Goal: Task Accomplishment & Management: Manage account settings

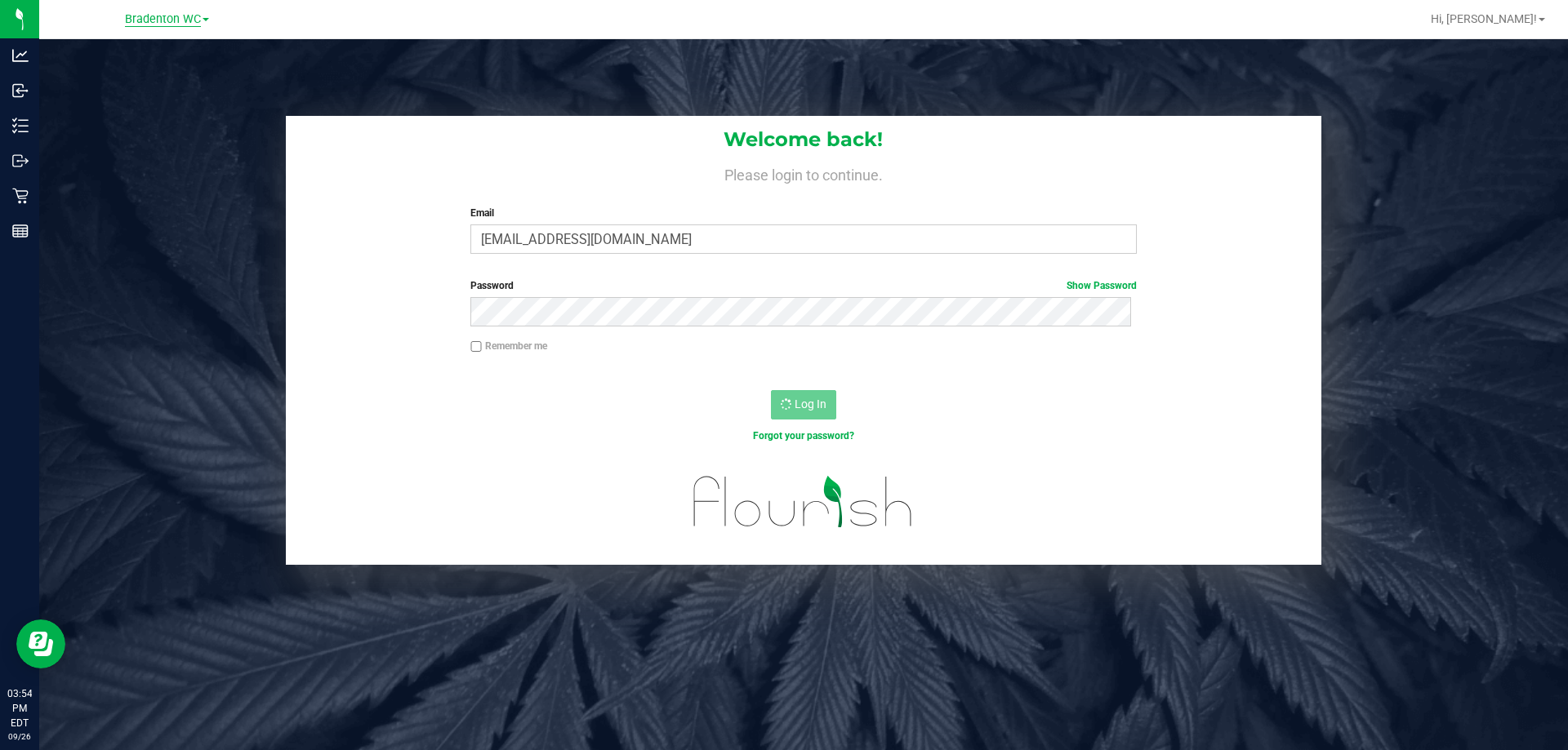
click at [160, 16] on span "Bradenton WC" at bounding box center [162, 19] width 76 height 14
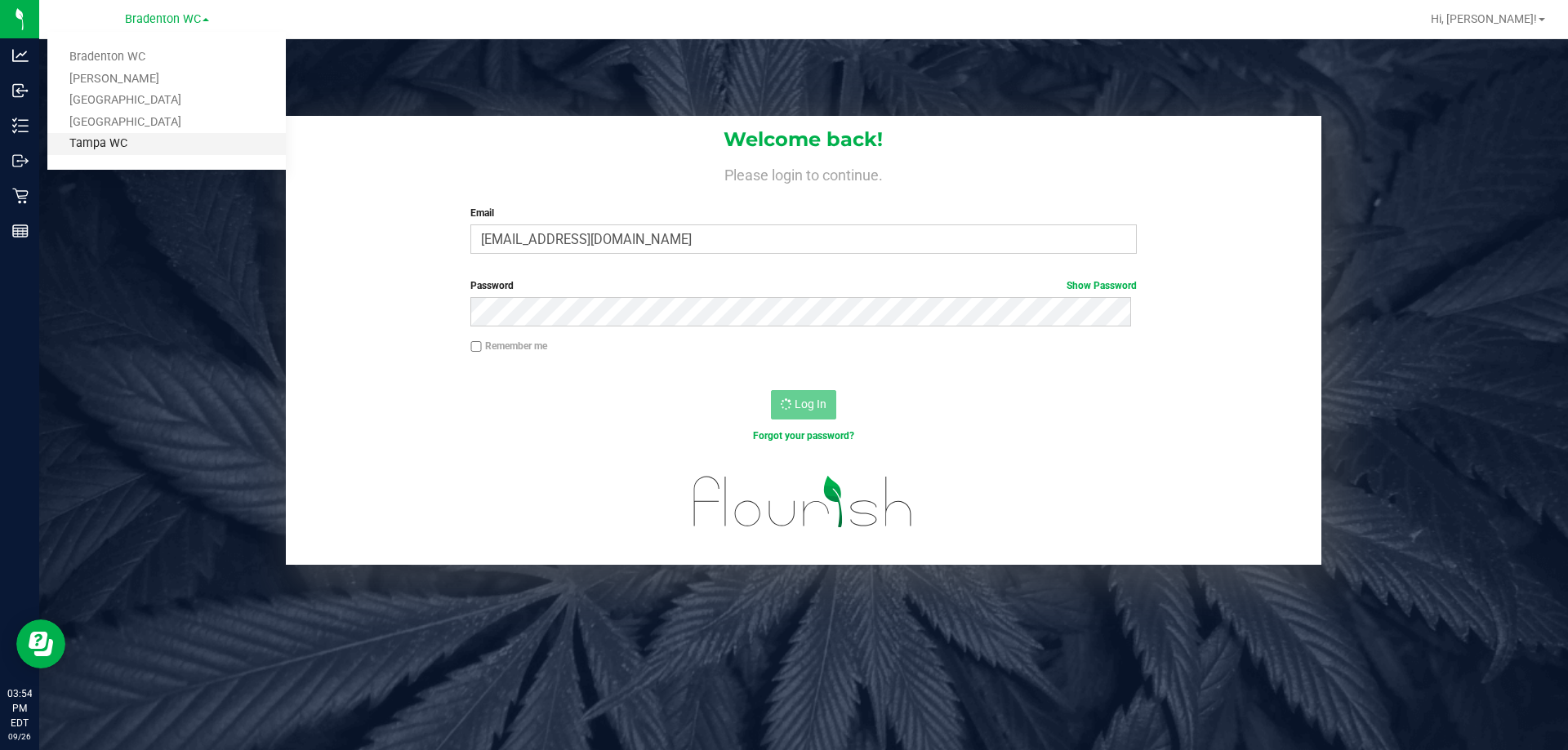
click at [151, 145] on link "Tampa WC" at bounding box center [166, 144] width 238 height 22
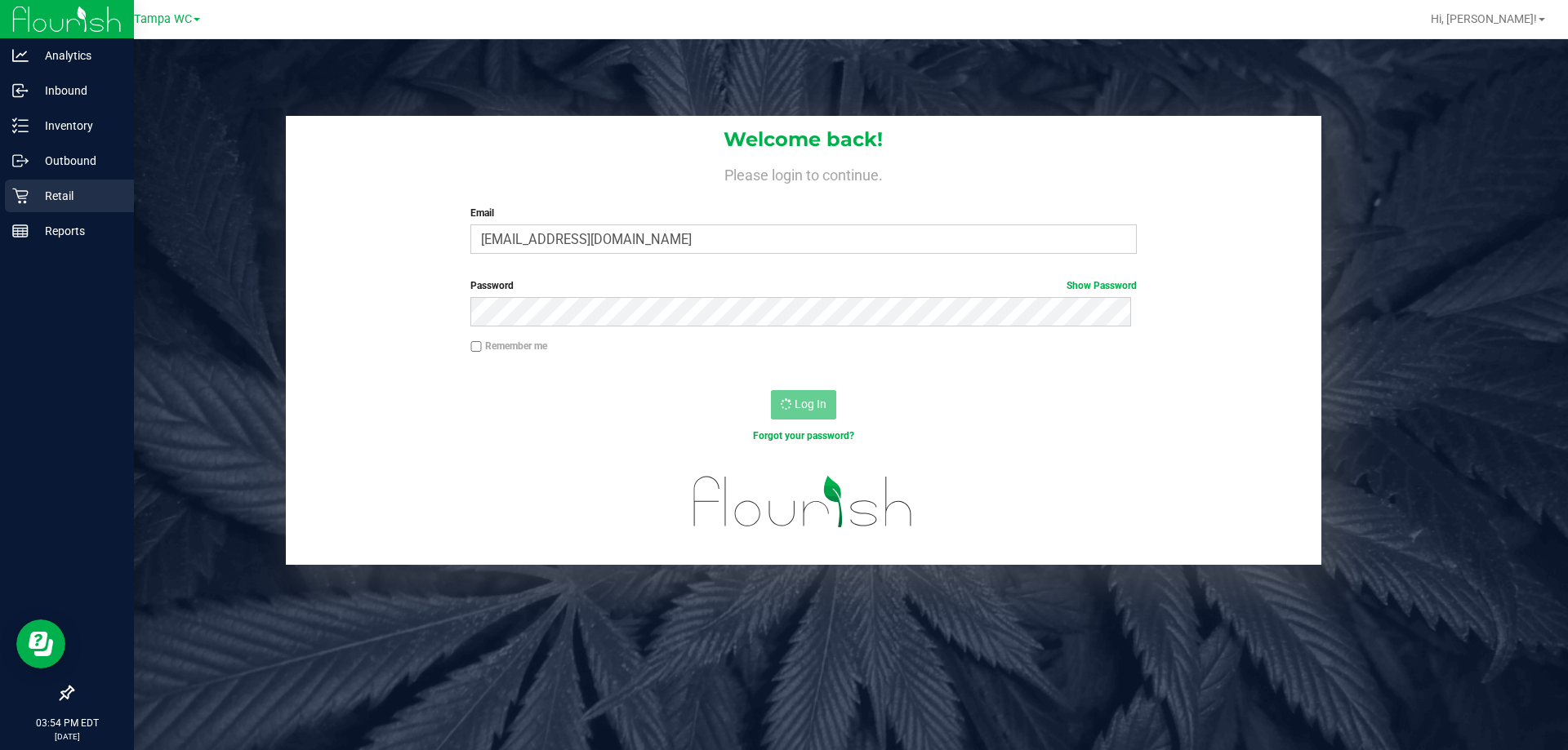
click at [32, 198] on p "Retail" at bounding box center [78, 196] width 98 height 19
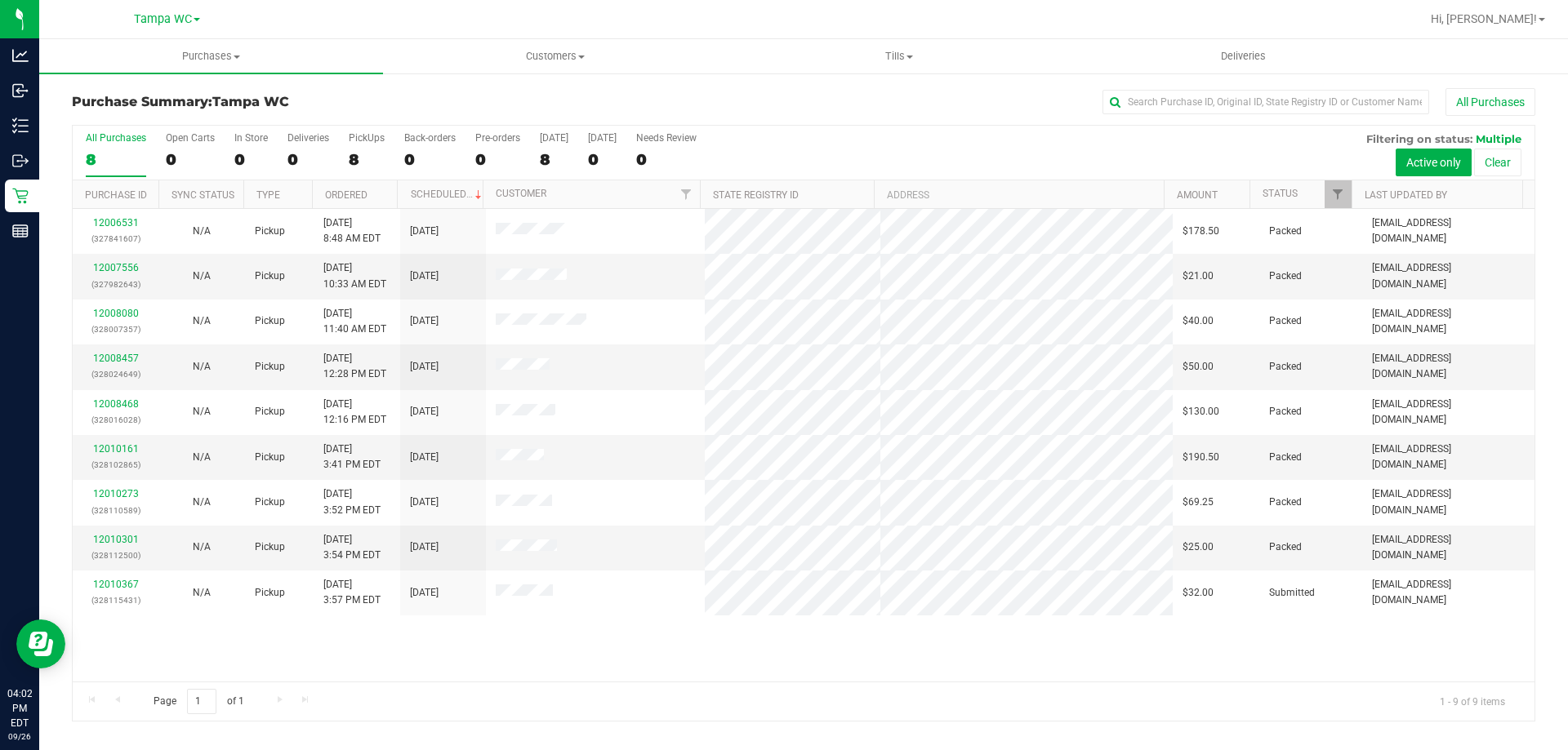
click at [111, 144] on label "All Purchases 8" at bounding box center [115, 155] width 61 height 45
click at [0, 0] on input "All Purchases 8" at bounding box center [0, 0] width 0 height 0
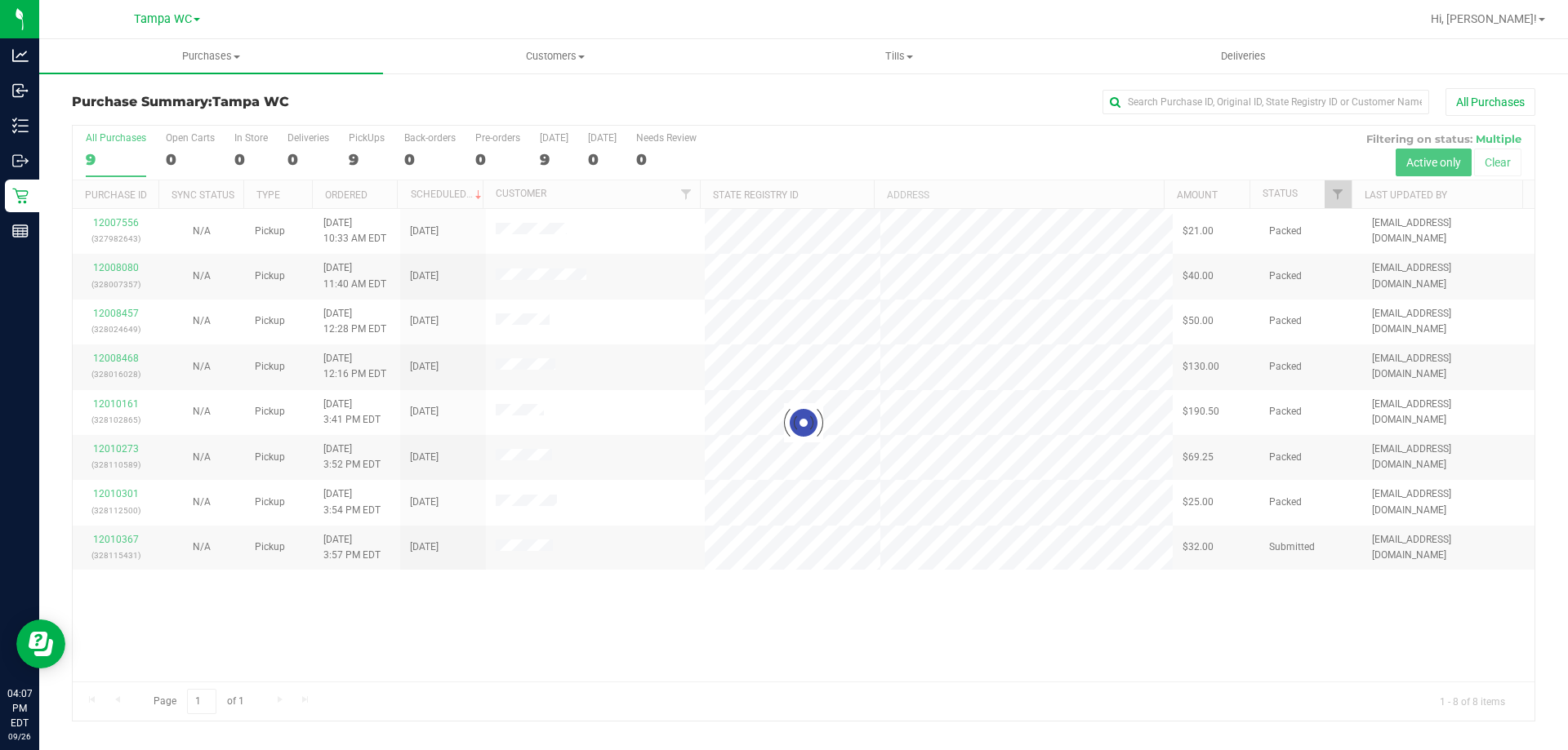
click at [130, 166] on div at bounding box center [803, 423] width 1461 height 594
click at [123, 138] on div "All Purchases" at bounding box center [115, 138] width 61 height 12
click at [0, 0] on input "All Purchases 9" at bounding box center [0, 0] width 0 height 0
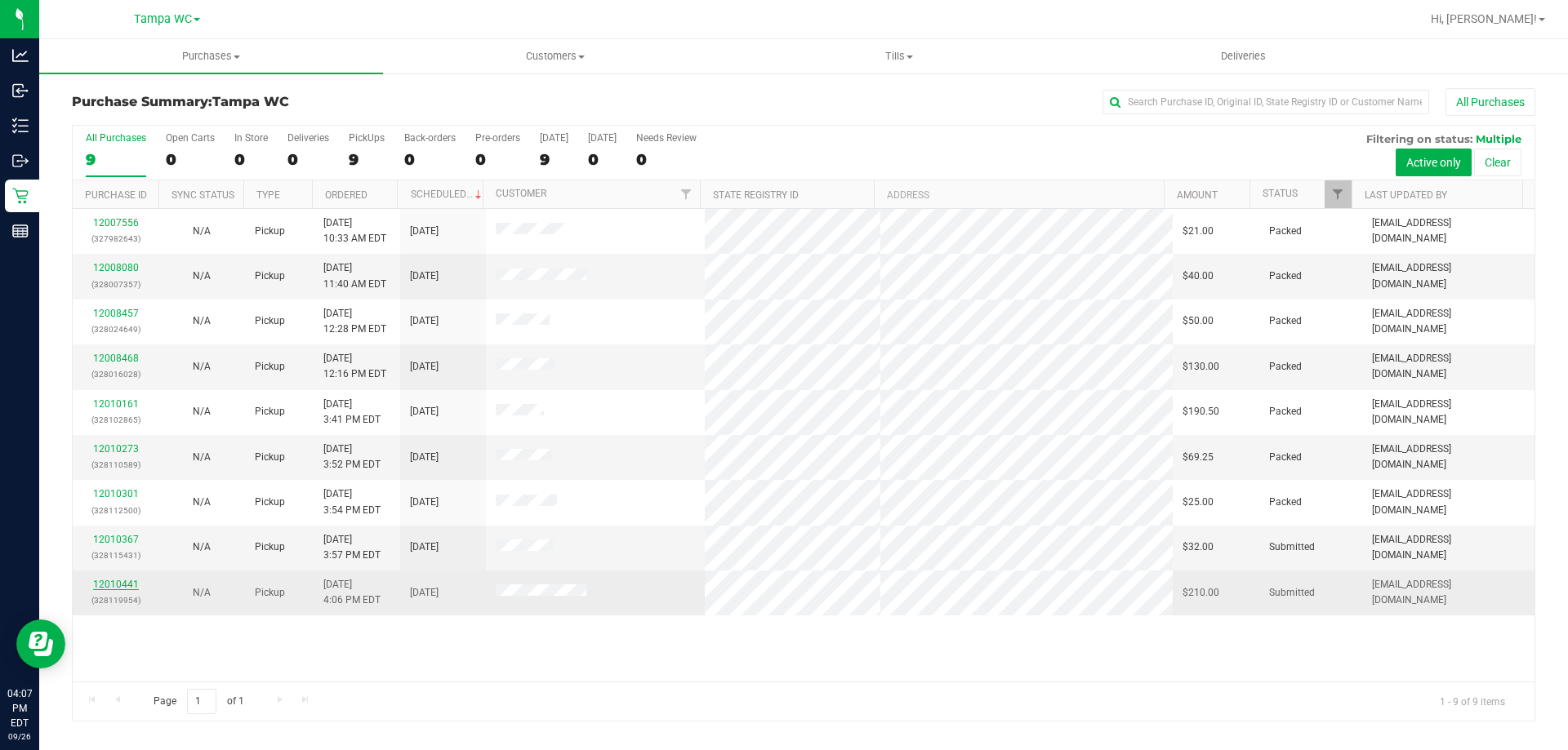
click at [113, 580] on link "12010441" at bounding box center [116, 584] width 46 height 12
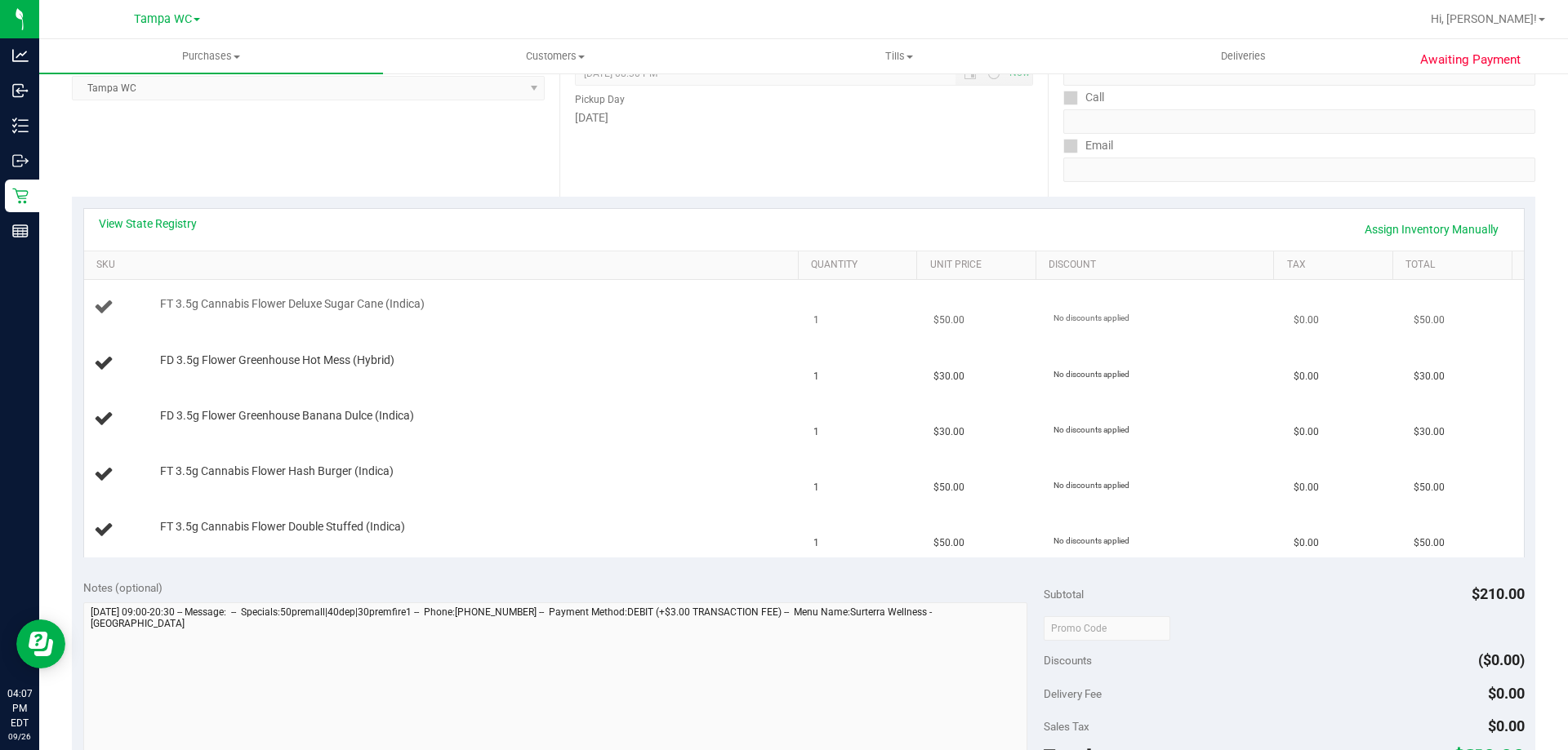
scroll to position [245, 0]
click at [150, 226] on link "View State Registry" at bounding box center [148, 222] width 98 height 16
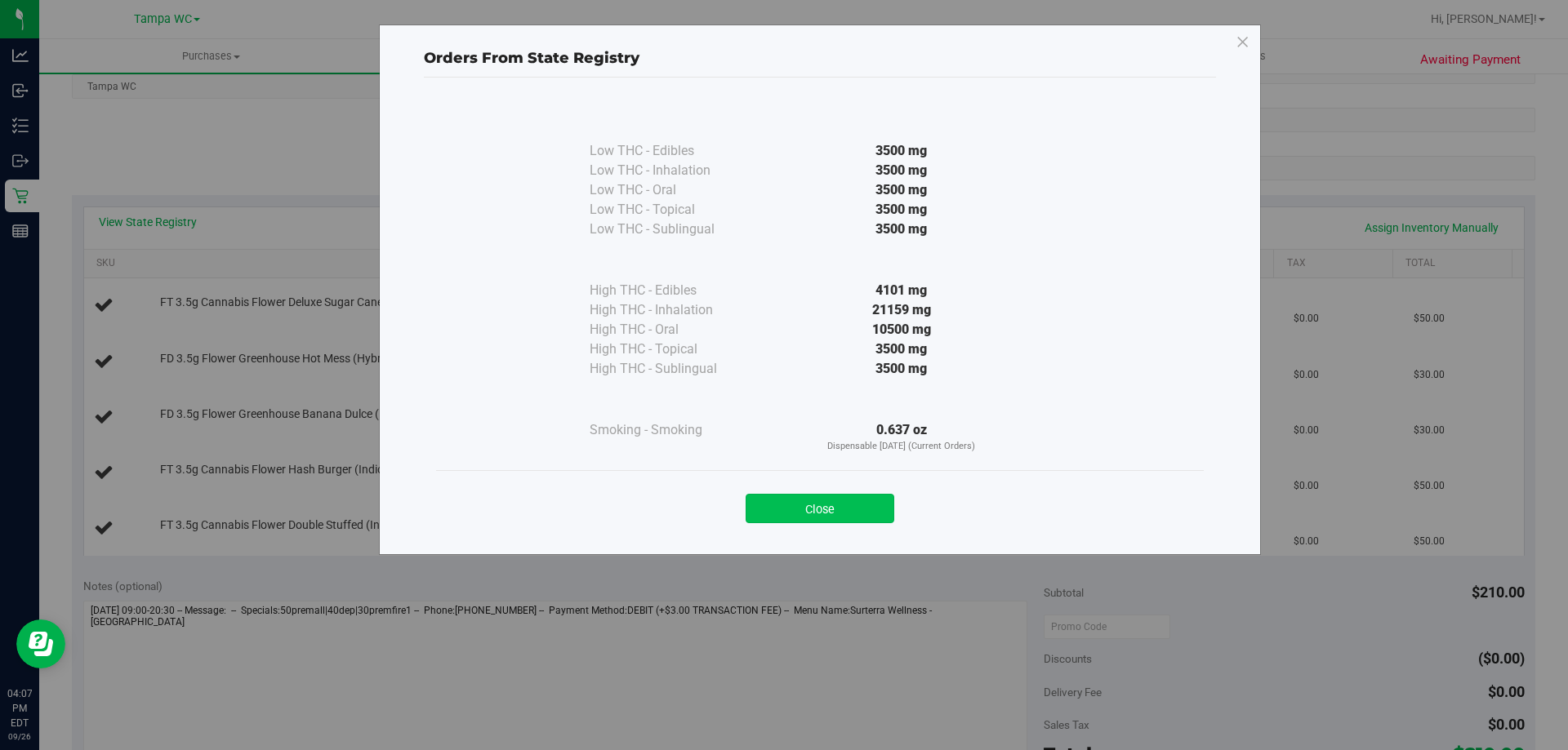
click at [794, 509] on button "Close" at bounding box center [820, 508] width 149 height 30
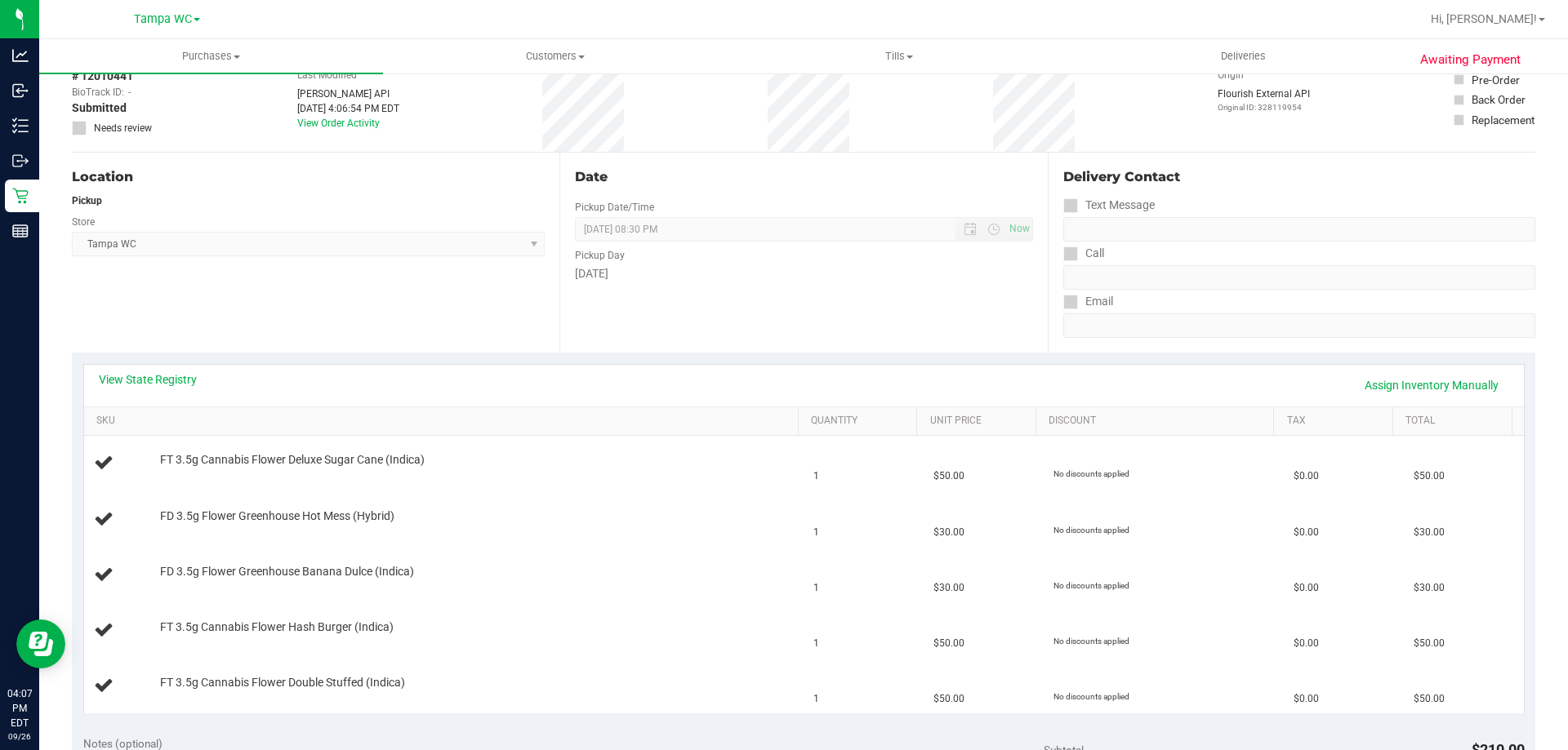
scroll to position [0, 0]
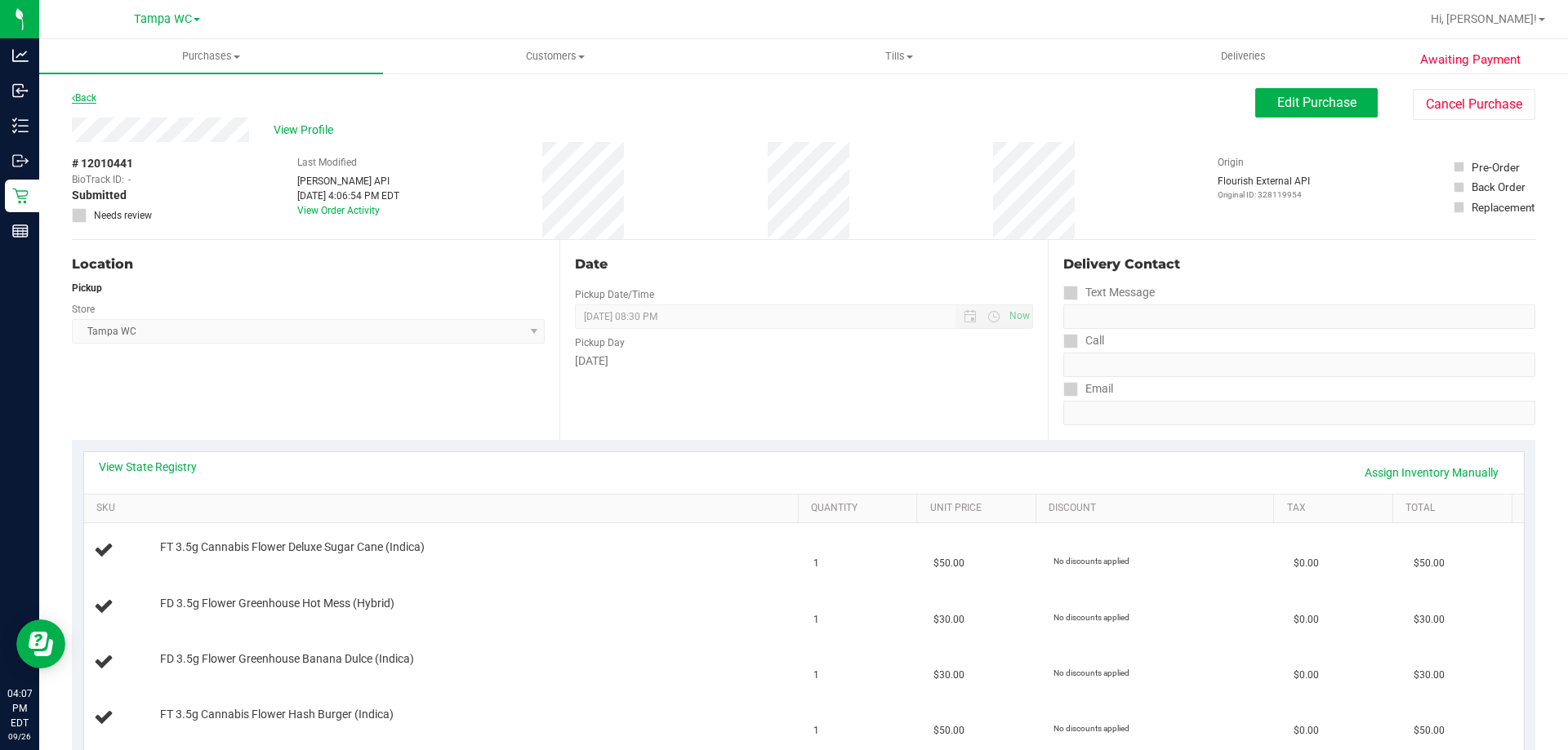
click at [83, 95] on link "Back" at bounding box center [84, 98] width 24 height 12
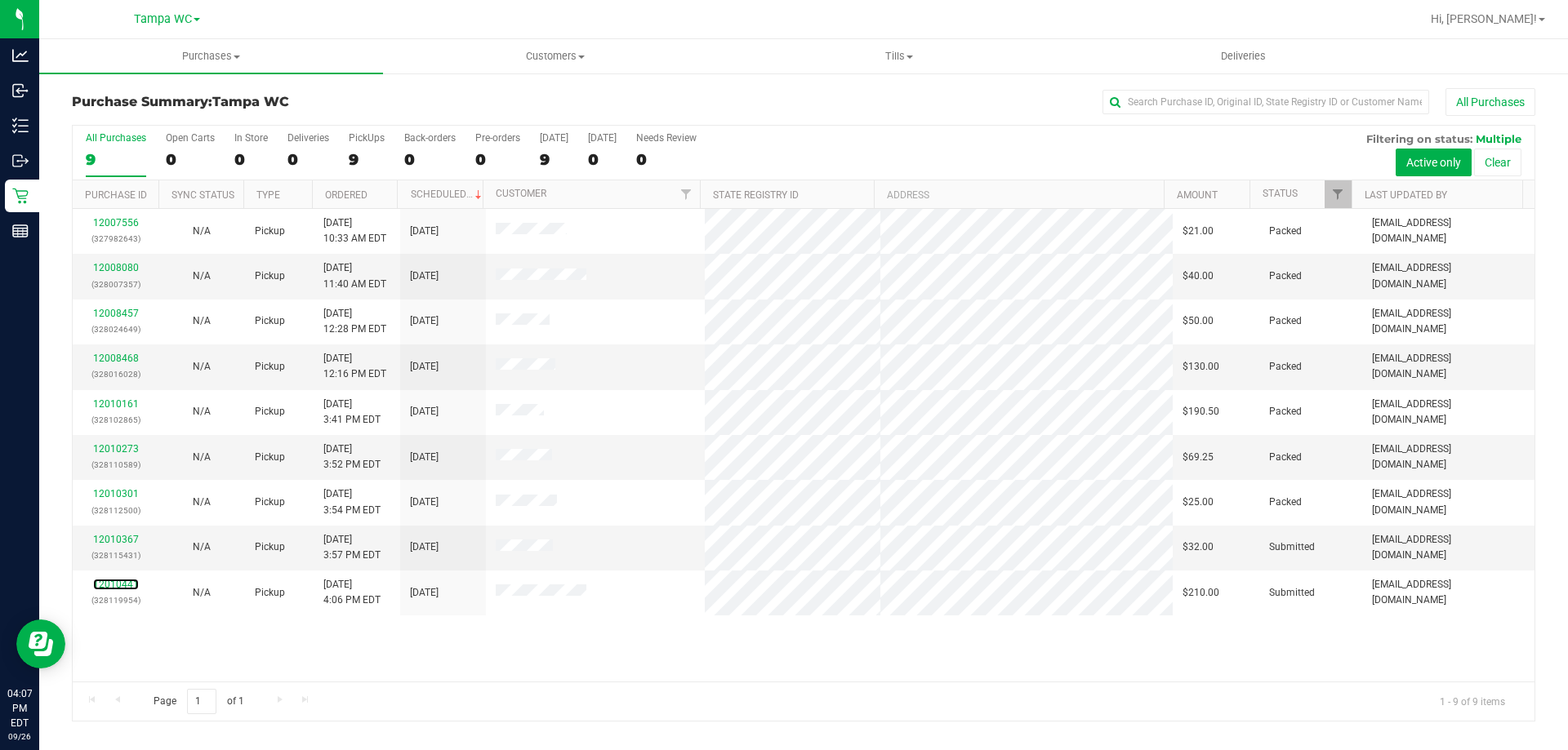
click at [116, 584] on link "12010441" at bounding box center [116, 584] width 46 height 12
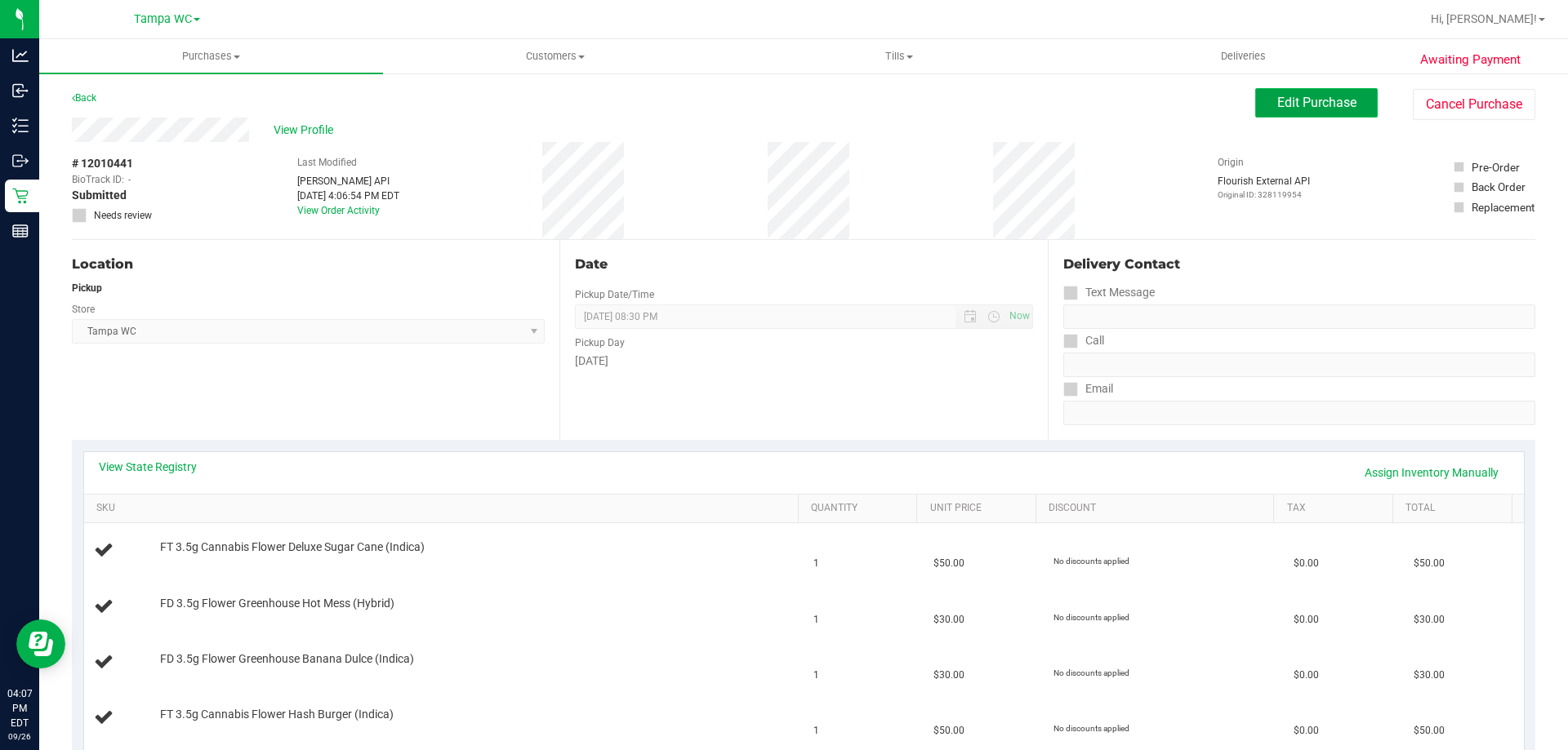
click at [1318, 112] on button "Edit Purchase" at bounding box center [1315, 103] width 122 height 30
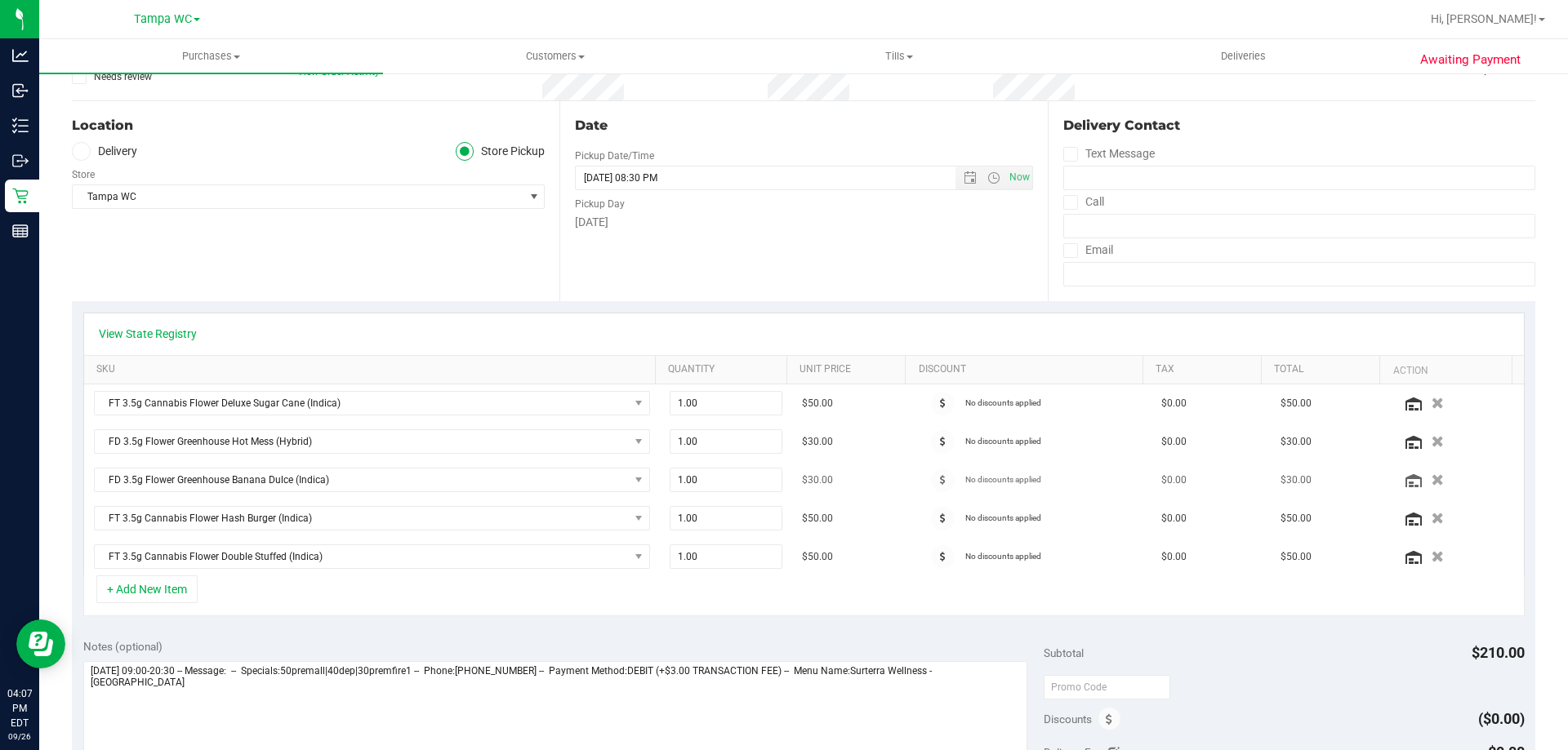
scroll to position [245, 0]
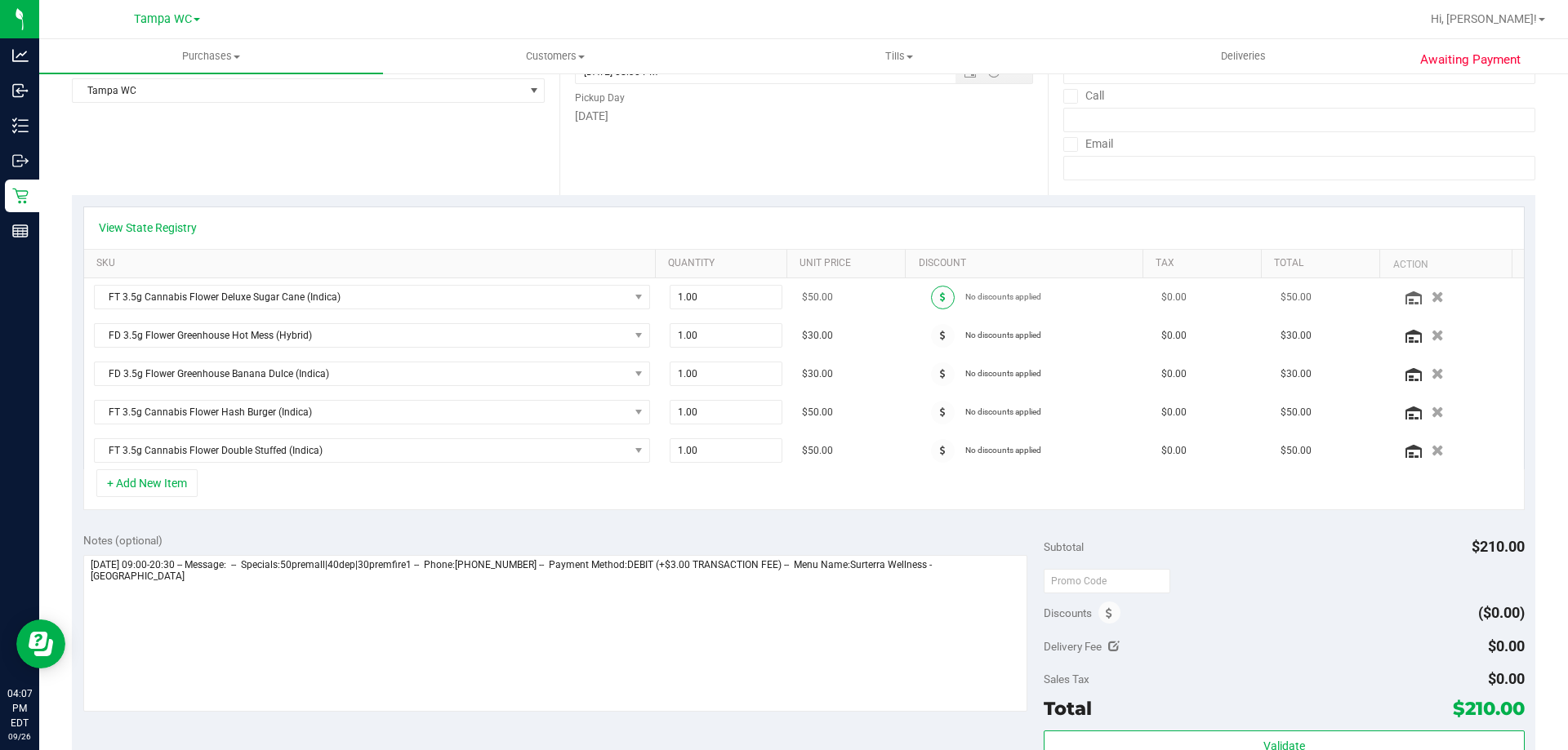
click at [933, 292] on span at bounding box center [943, 297] width 24 height 24
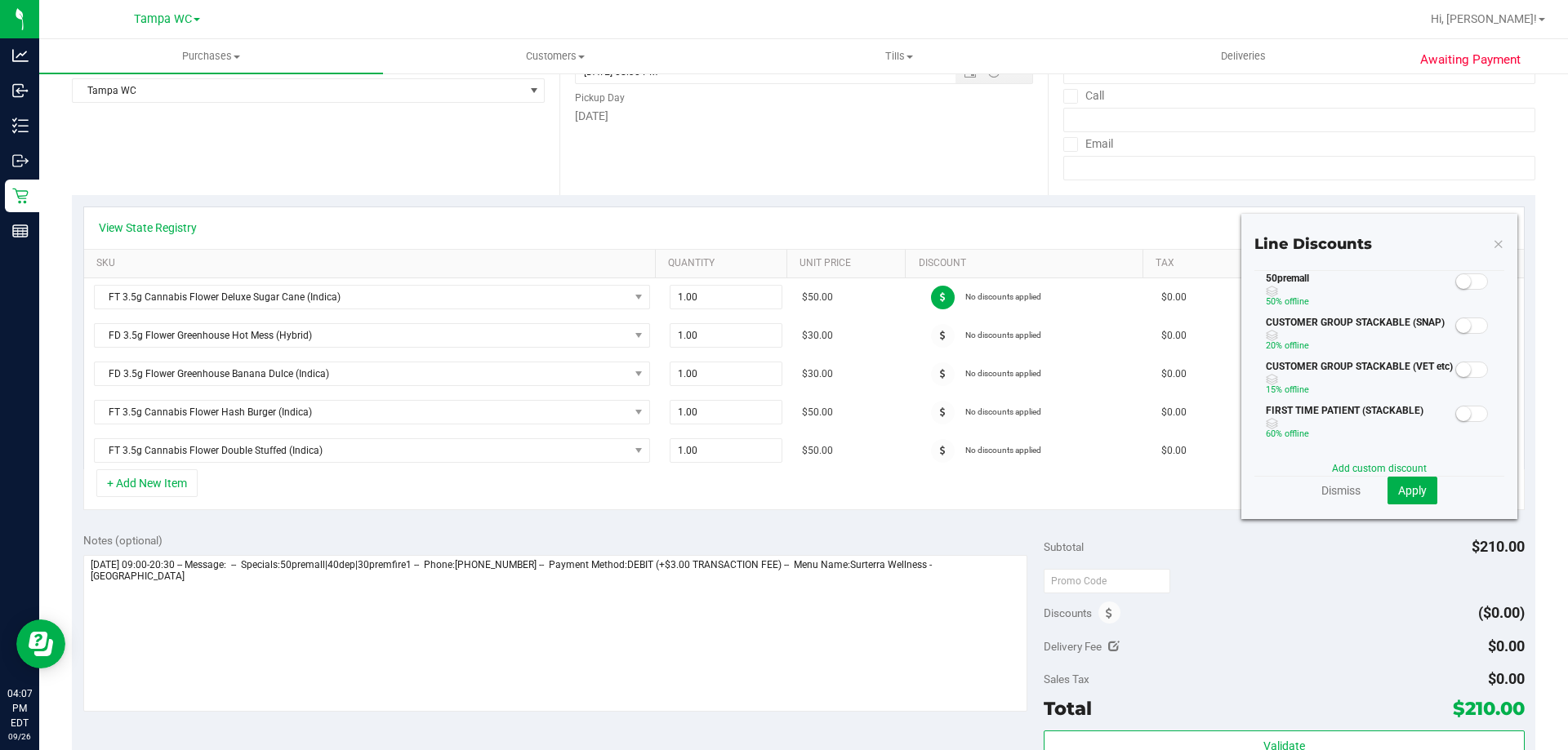
click at [1465, 279] on span at bounding box center [1471, 281] width 33 height 16
click at [1416, 487] on button "Apply" at bounding box center [1412, 490] width 50 height 28
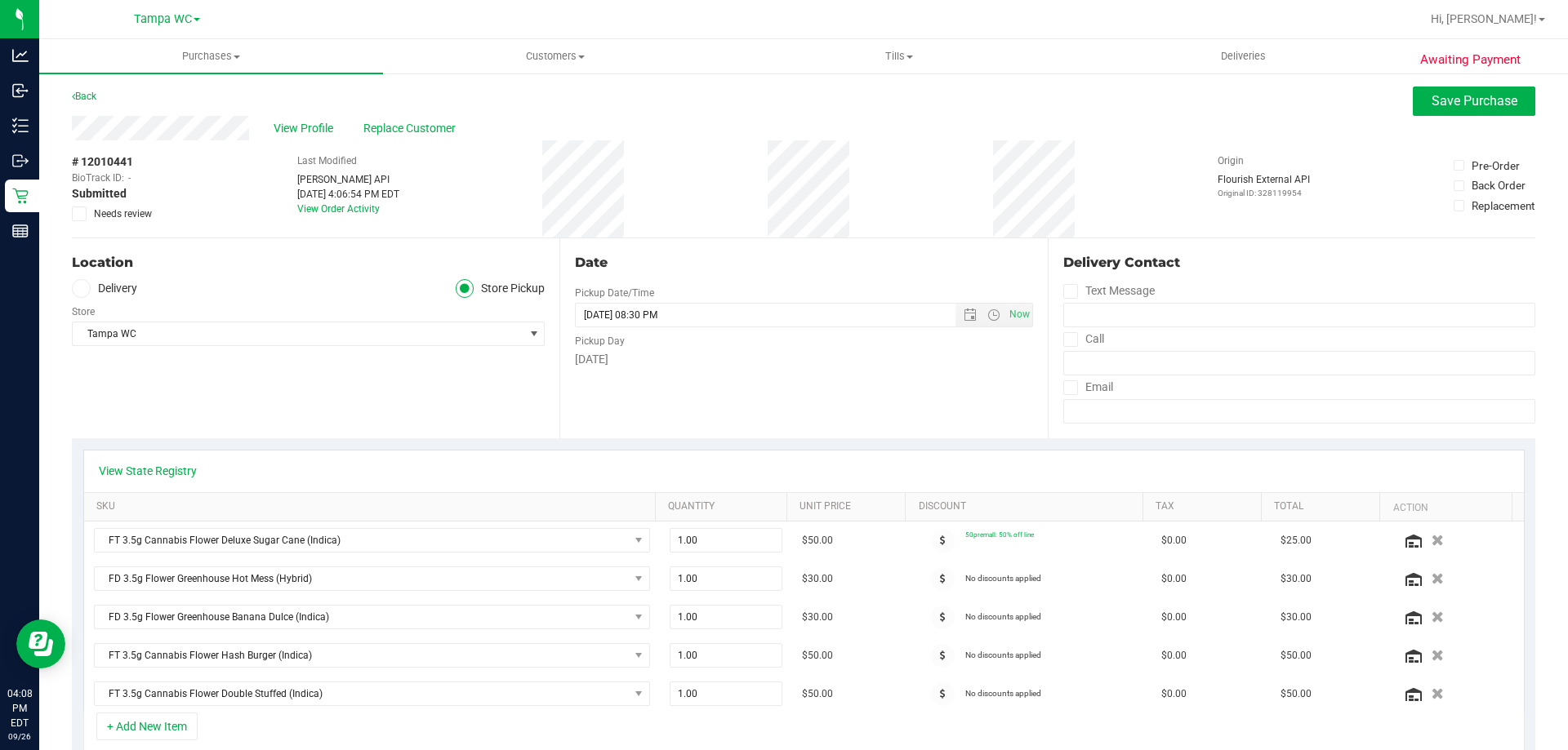
scroll to position [0, 0]
click at [283, 128] on span "View Profile" at bounding box center [306, 131] width 65 height 17
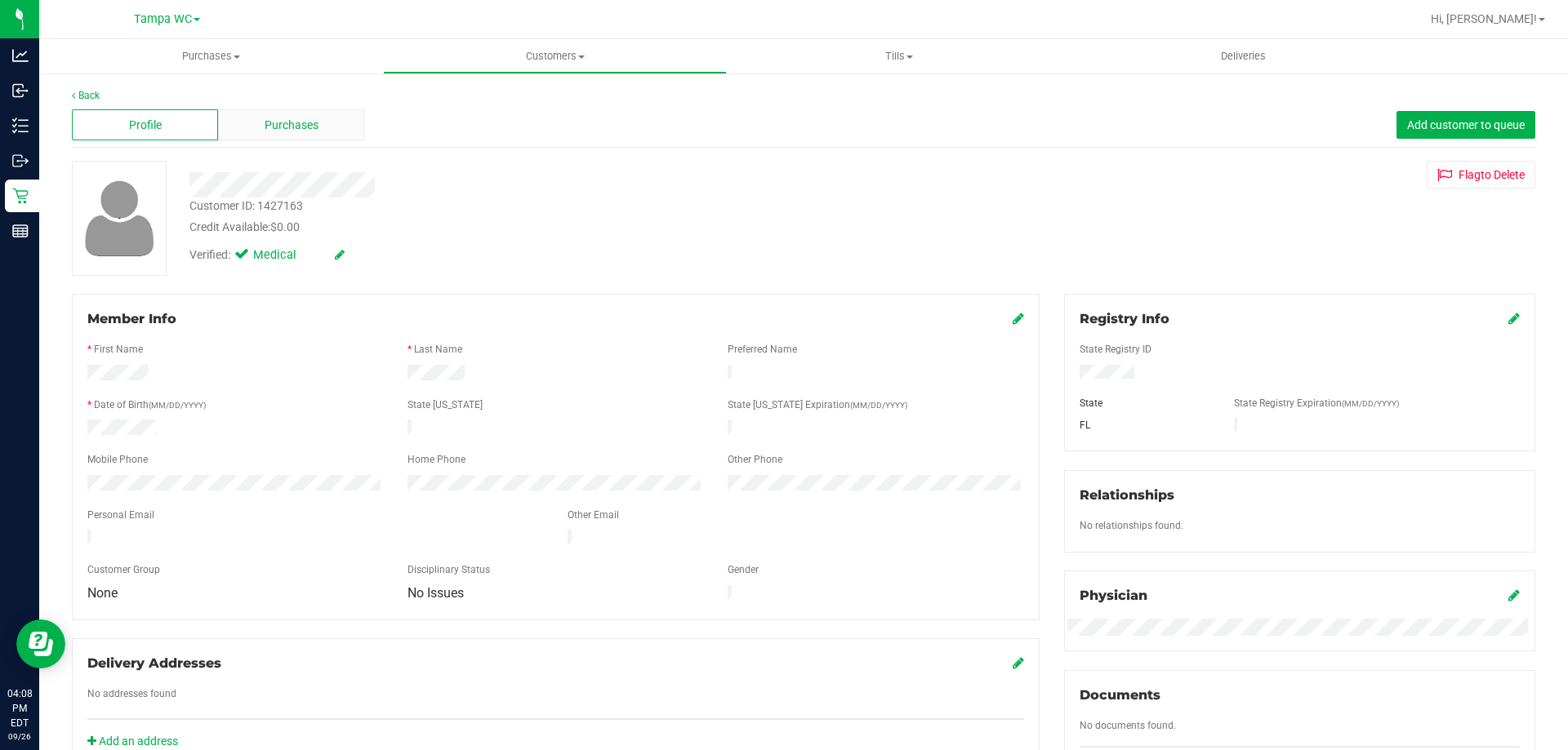
click at [259, 139] on div "Purchases" at bounding box center [291, 125] width 146 height 31
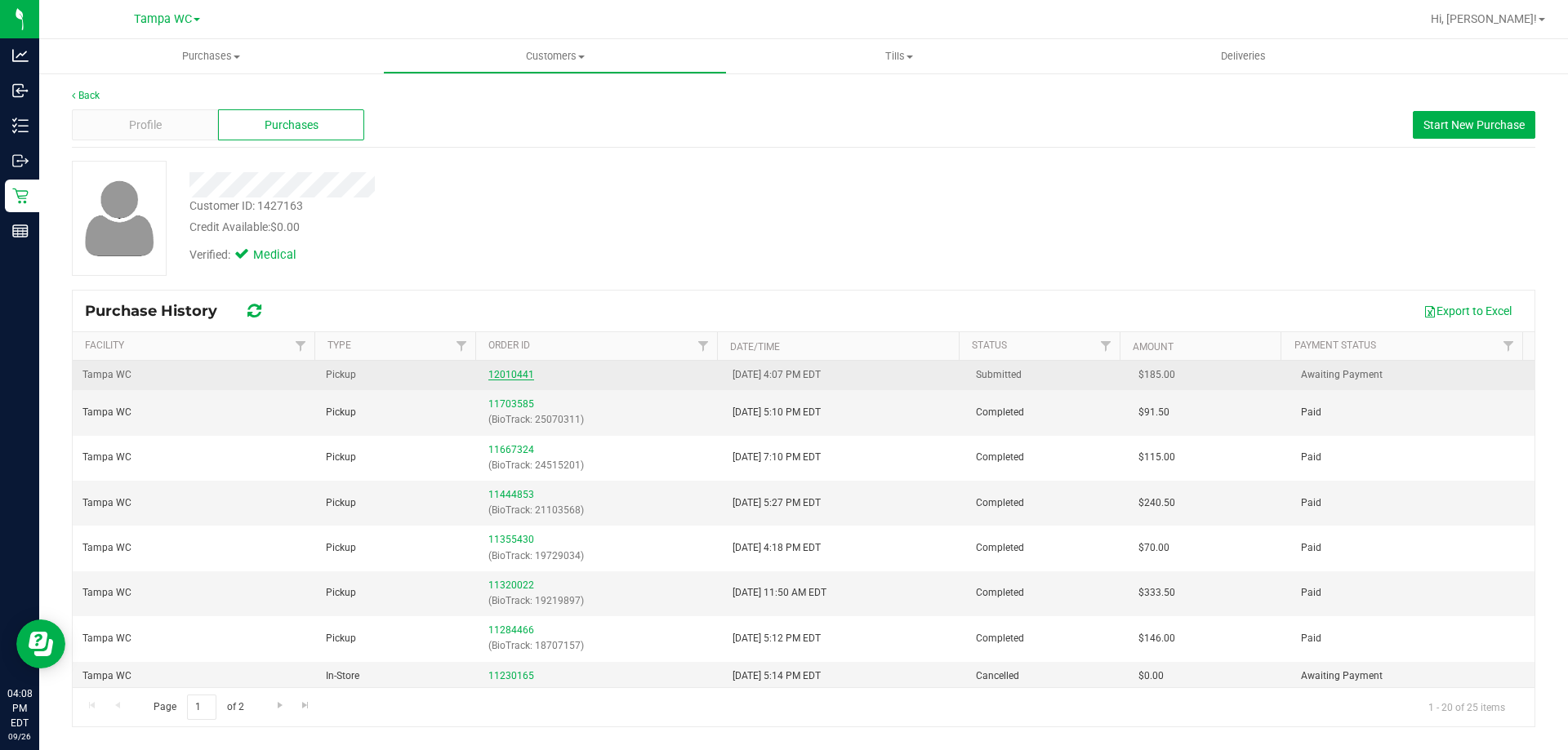
click at [511, 373] on link "12010441" at bounding box center [511, 375] width 46 height 12
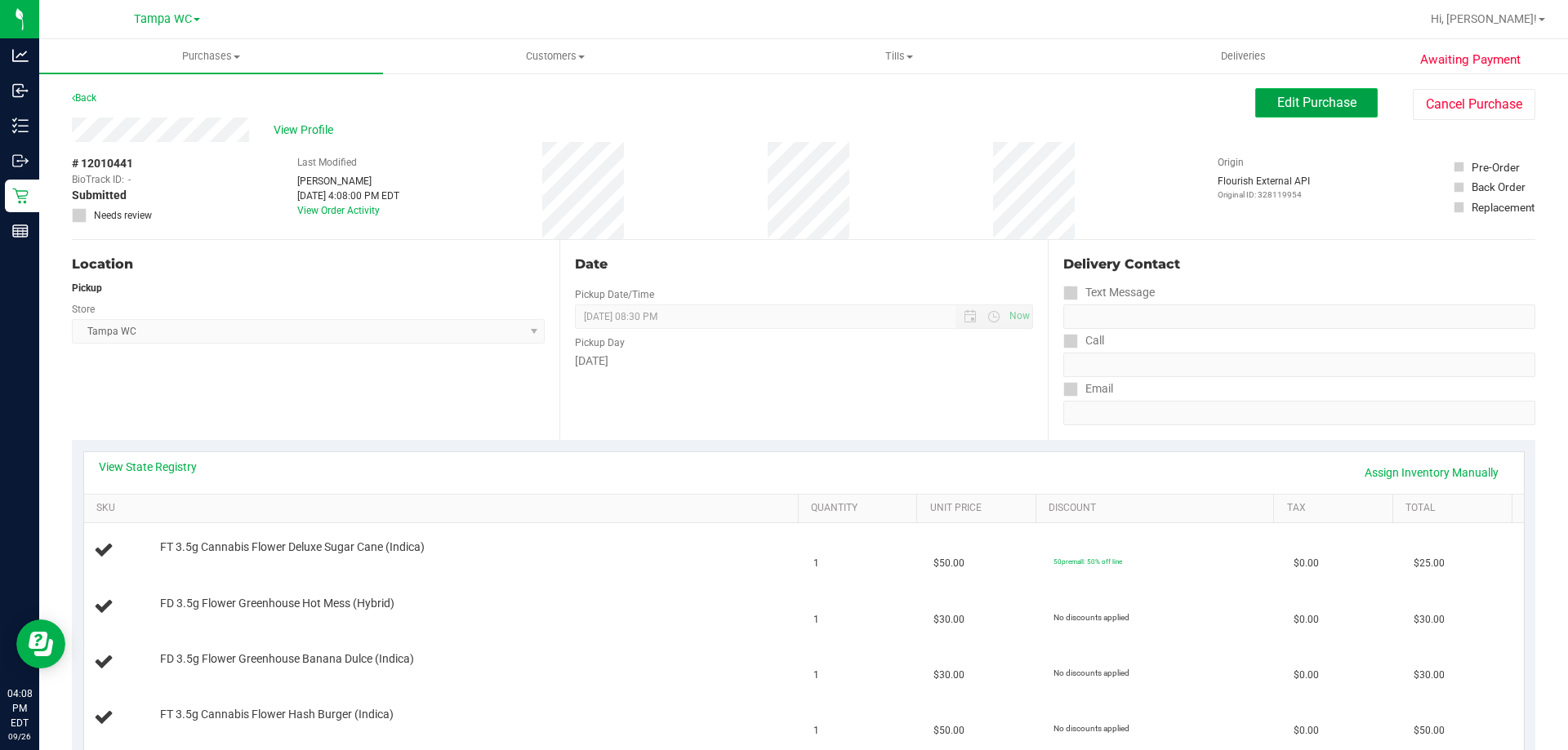
click at [1292, 110] on button "Edit Purchase" at bounding box center [1315, 103] width 122 height 30
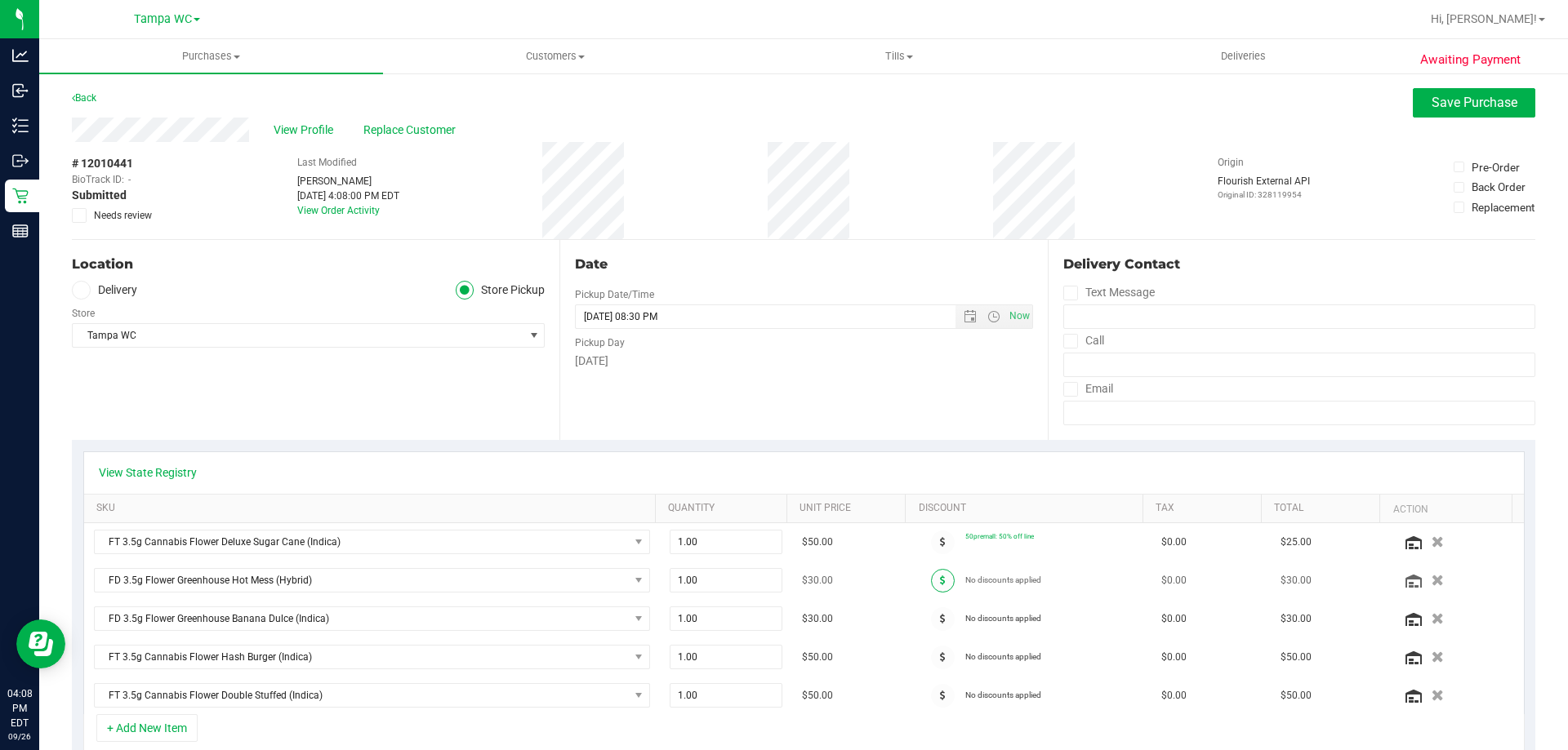
click at [931, 588] on span at bounding box center [943, 580] width 24 height 24
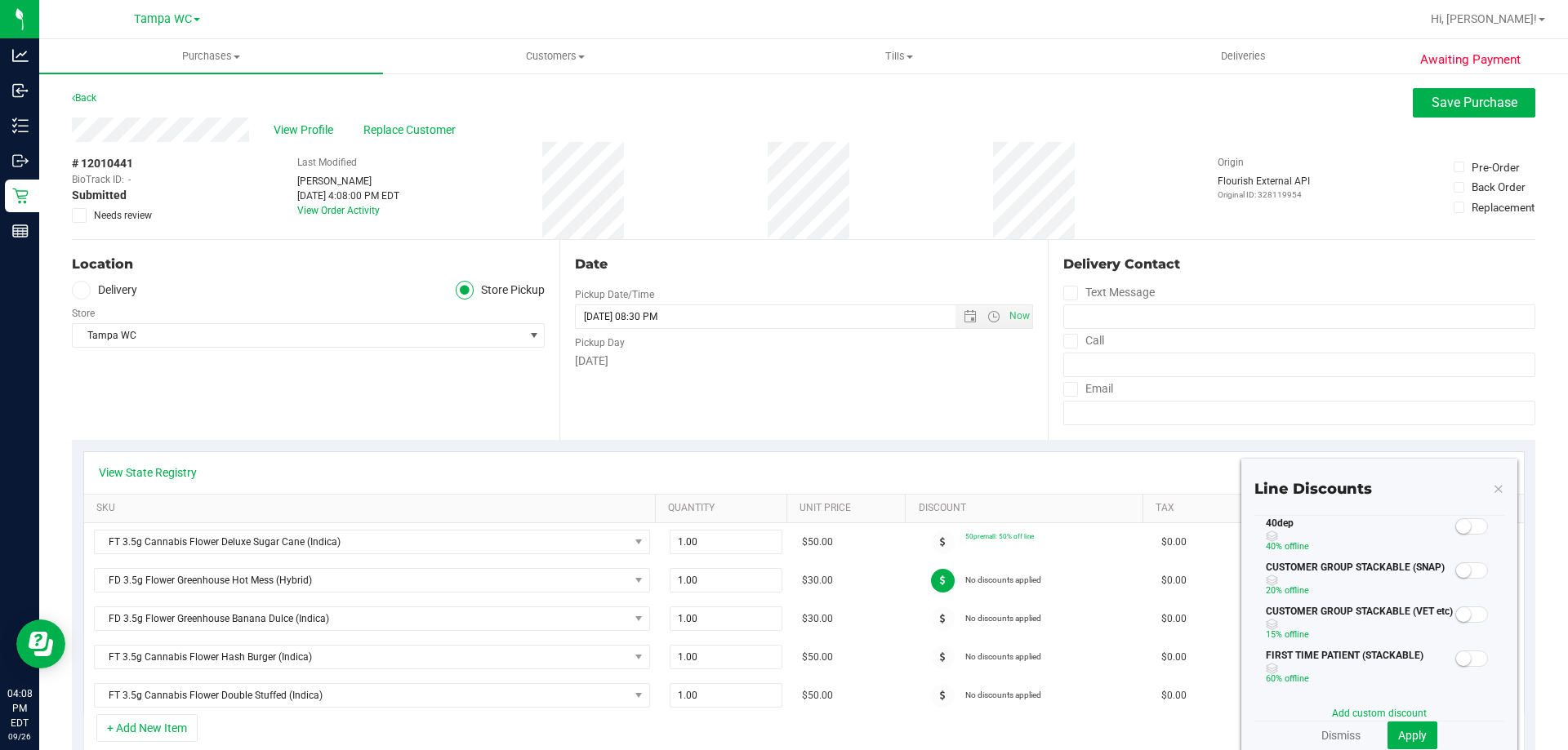
click at [1457, 521] on small at bounding box center [1462, 525] width 14 height 14
click at [1400, 741] on button "Apply" at bounding box center [1412, 735] width 50 height 28
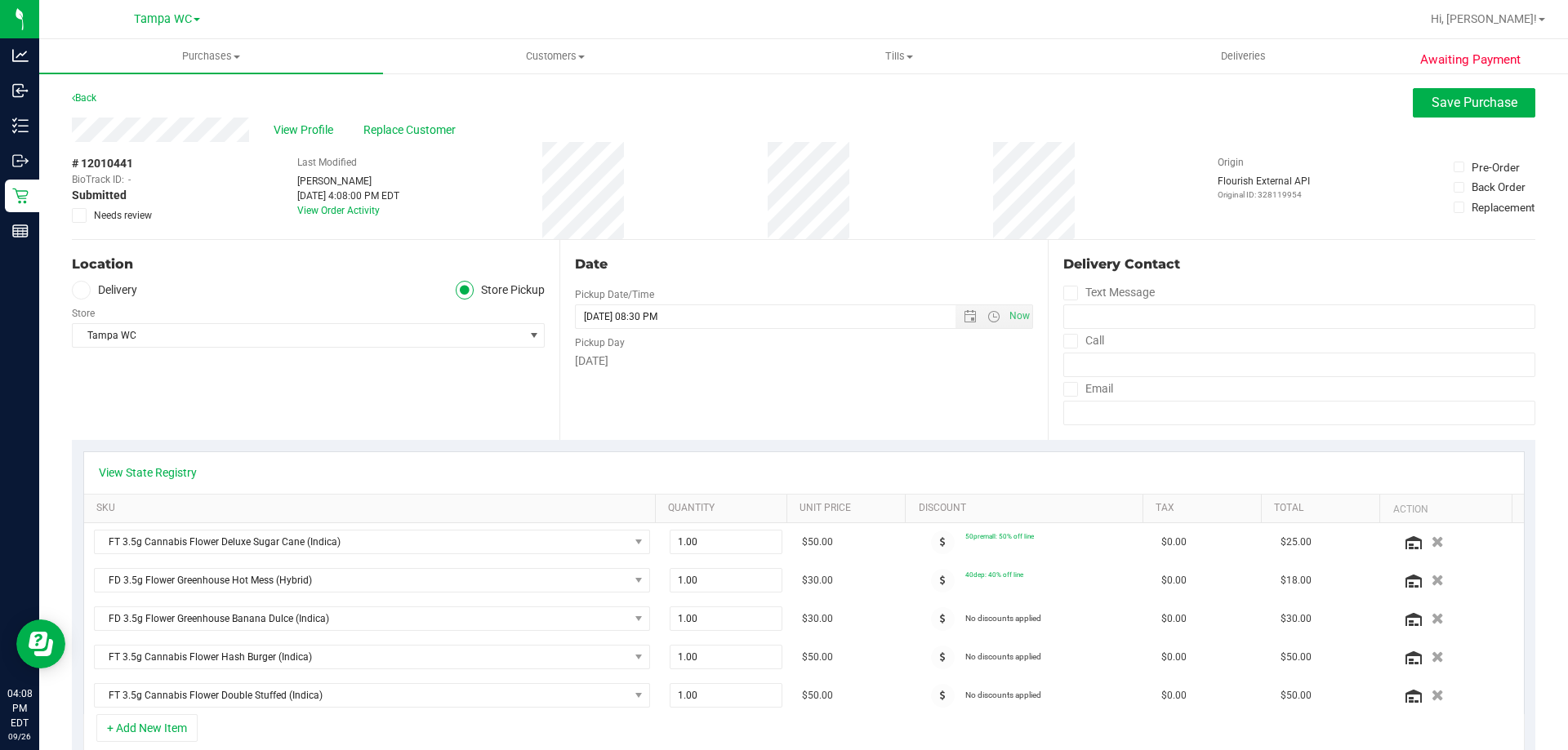
click at [940, 617] on icon at bounding box center [943, 618] width 6 height 10
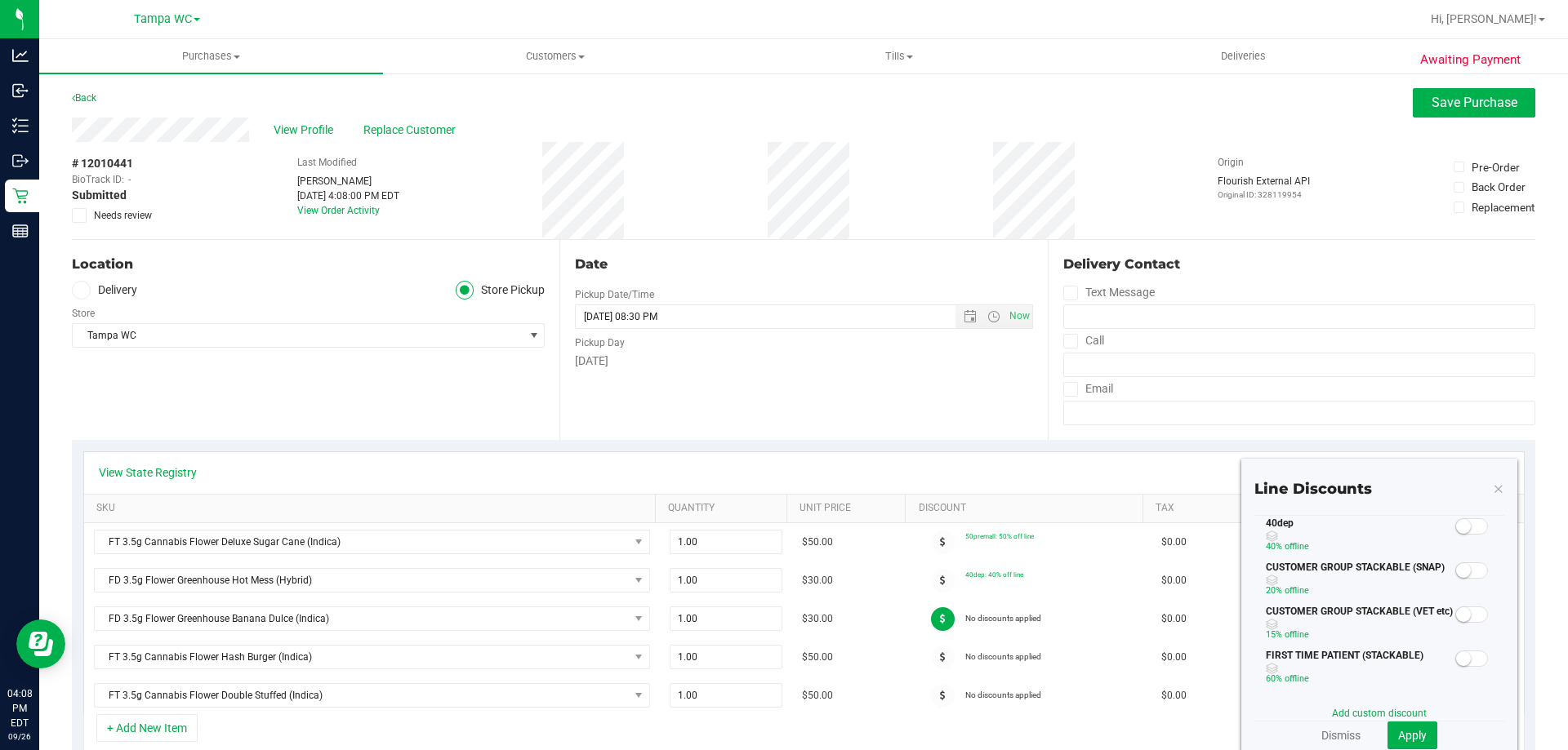
click at [1458, 519] on span at bounding box center [1471, 526] width 33 height 16
click at [1400, 731] on span "Apply" at bounding box center [1412, 736] width 29 height 13
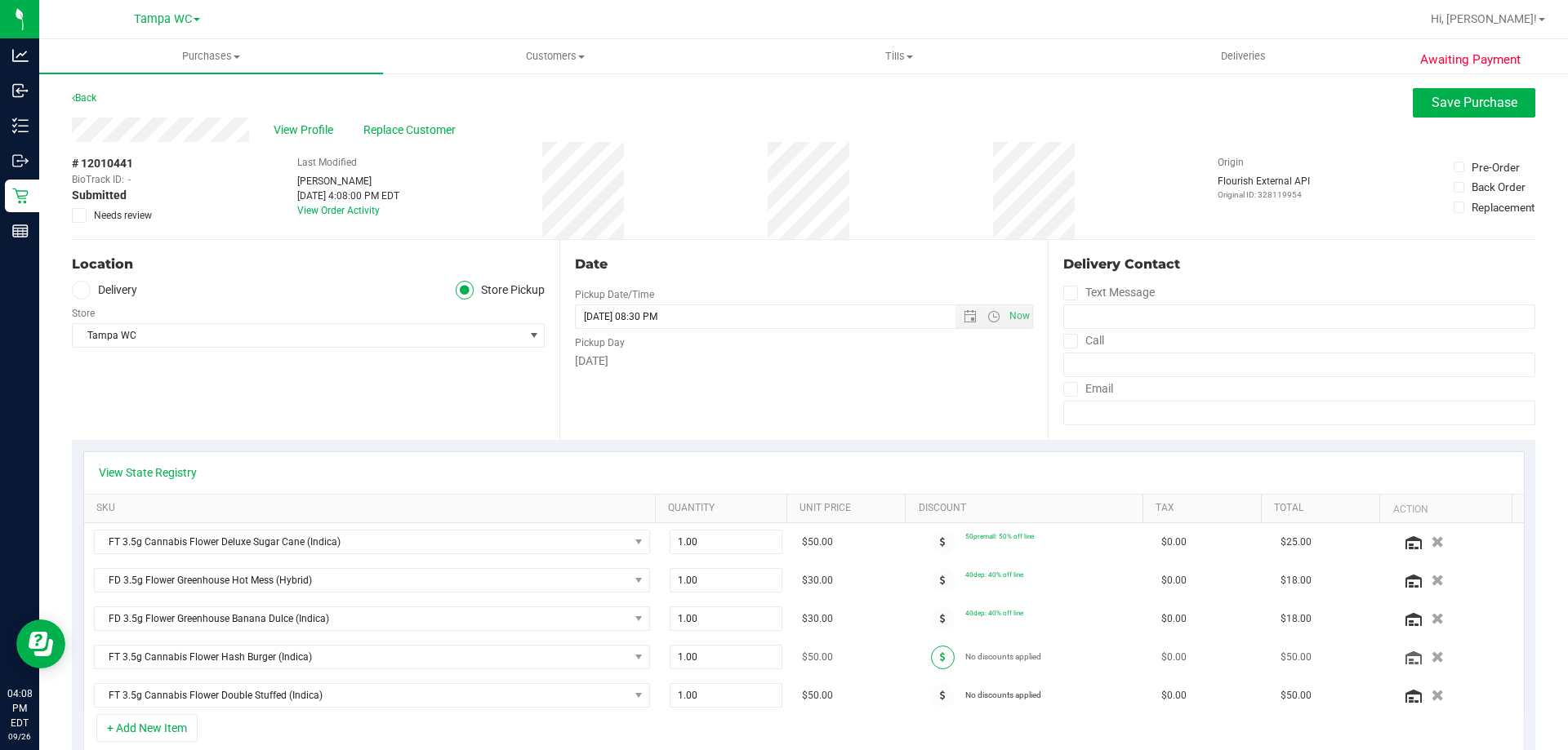
click at [940, 652] on icon at bounding box center [943, 657] width 6 height 10
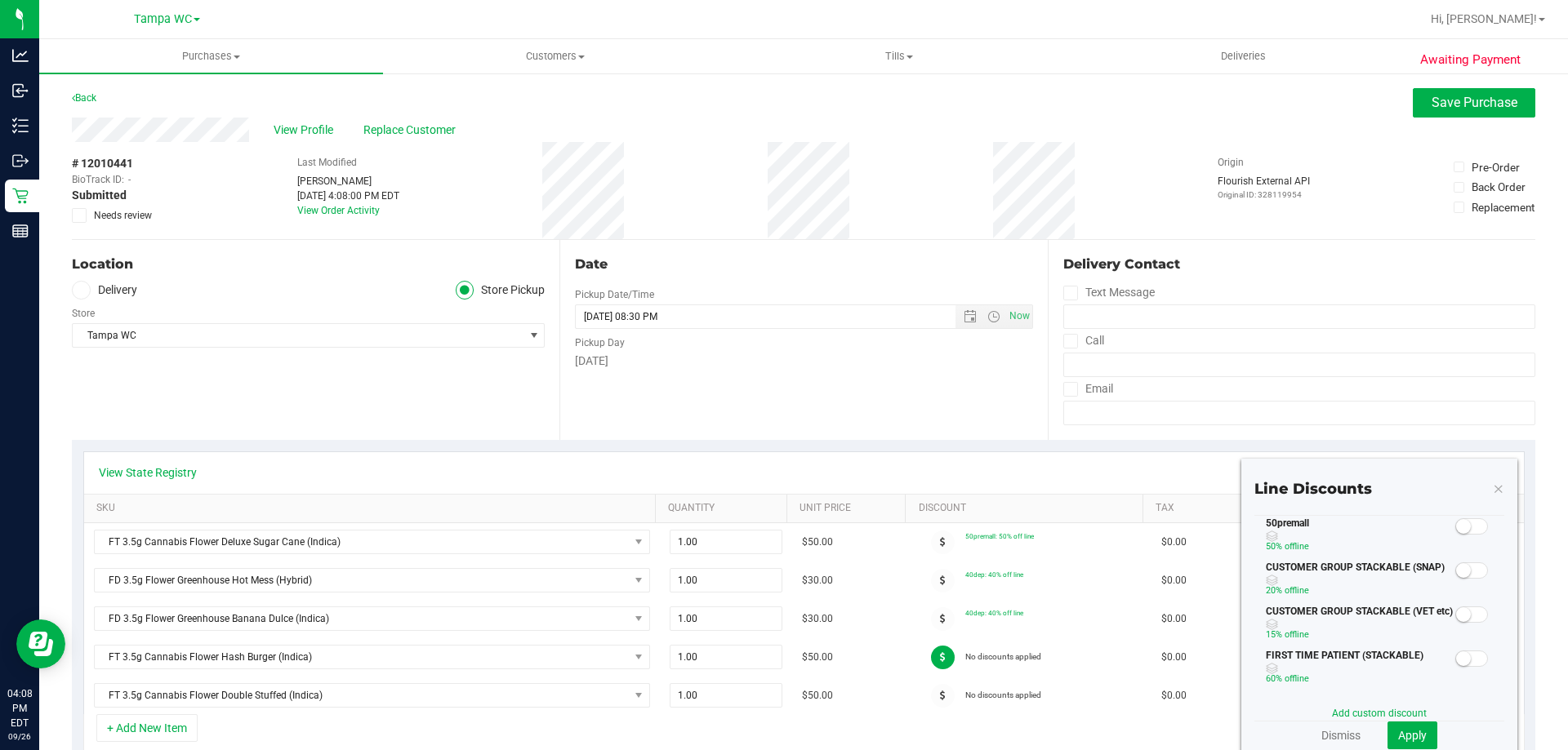
click at [1456, 524] on small at bounding box center [1462, 525] width 14 height 14
click at [1403, 737] on span "Apply" at bounding box center [1412, 736] width 29 height 13
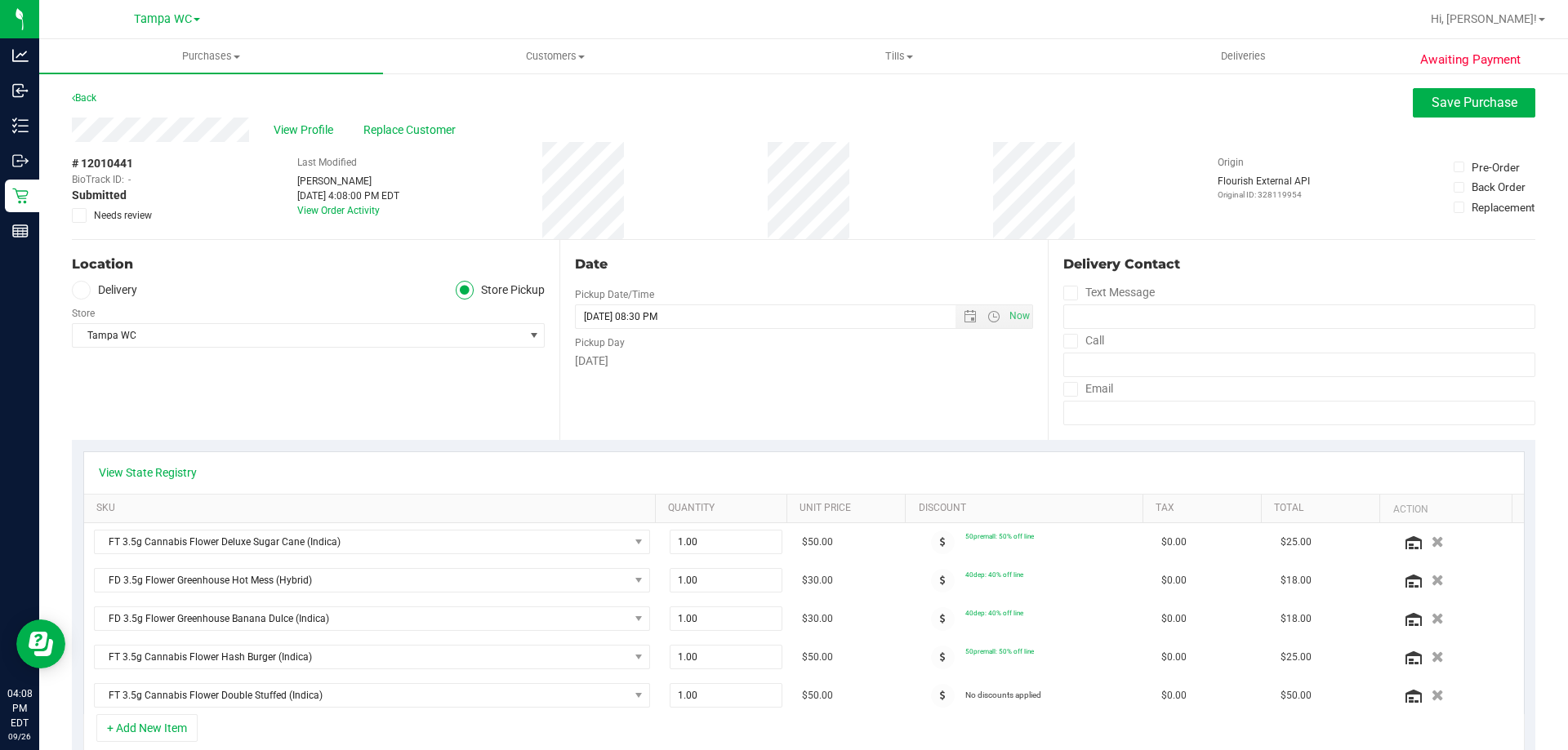
click at [940, 698] on icon at bounding box center [943, 695] width 6 height 10
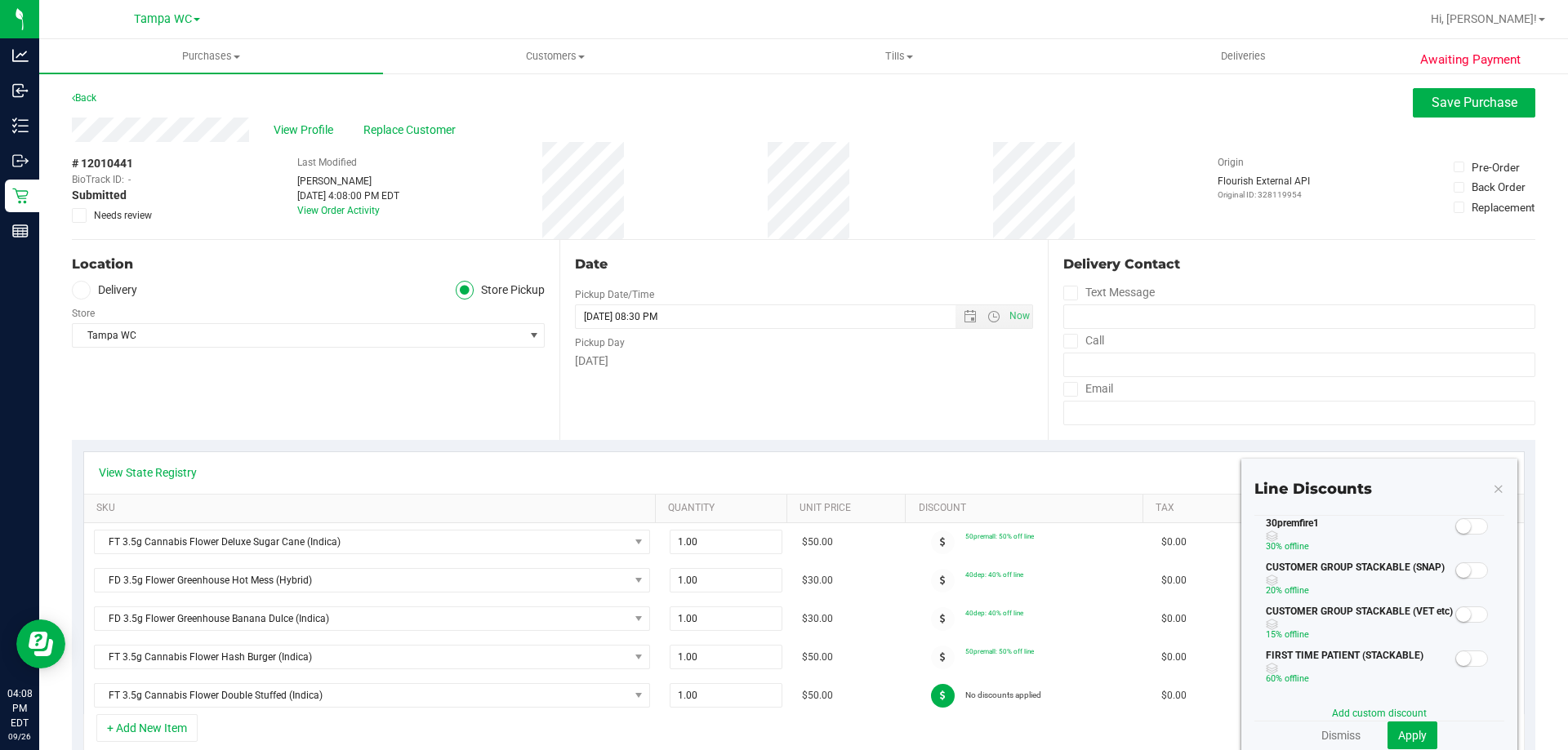
click at [1464, 527] on span at bounding box center [1471, 526] width 33 height 16
click at [1419, 731] on button "Apply" at bounding box center [1412, 735] width 50 height 28
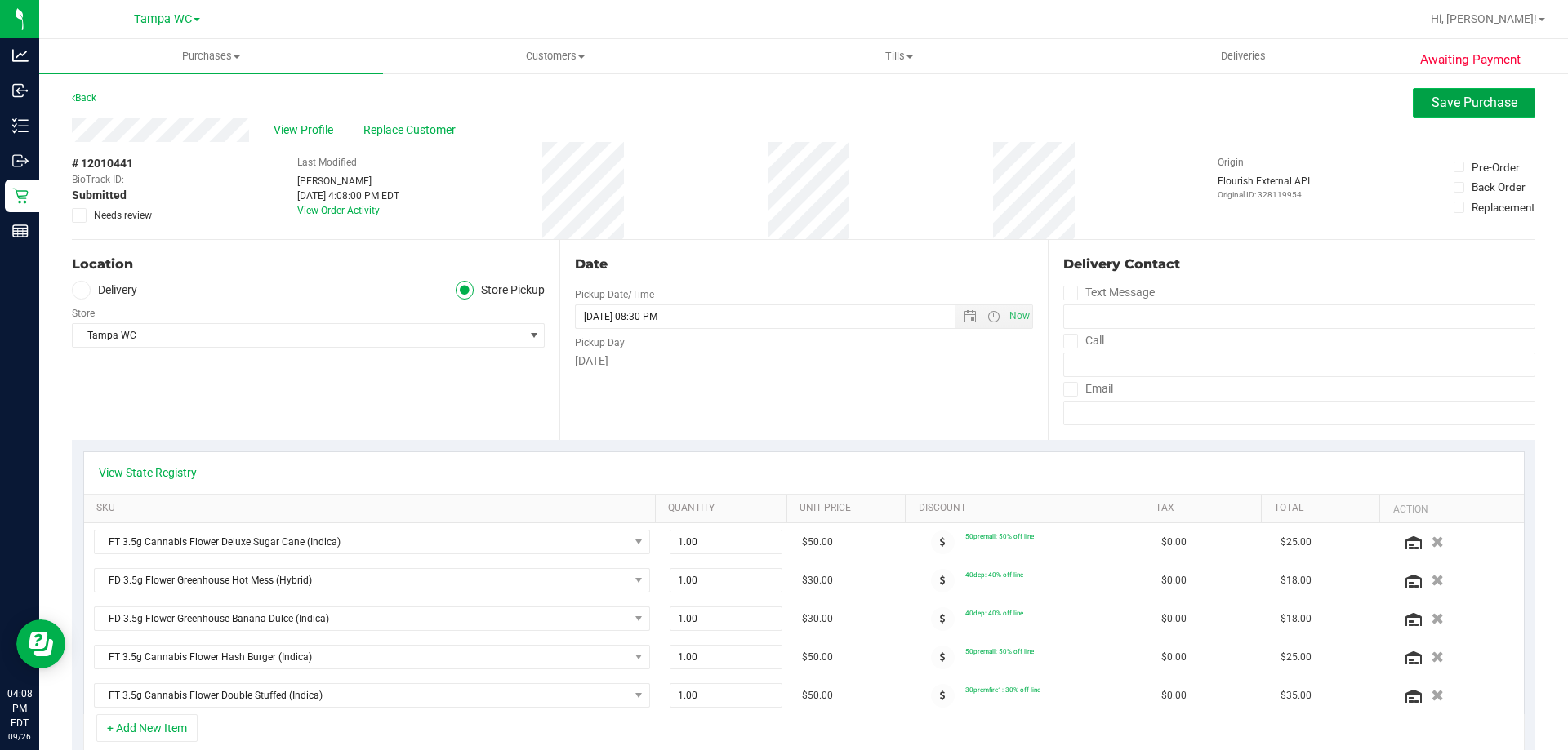
click at [1474, 109] on span "Save Purchase" at bounding box center [1474, 103] width 86 height 15
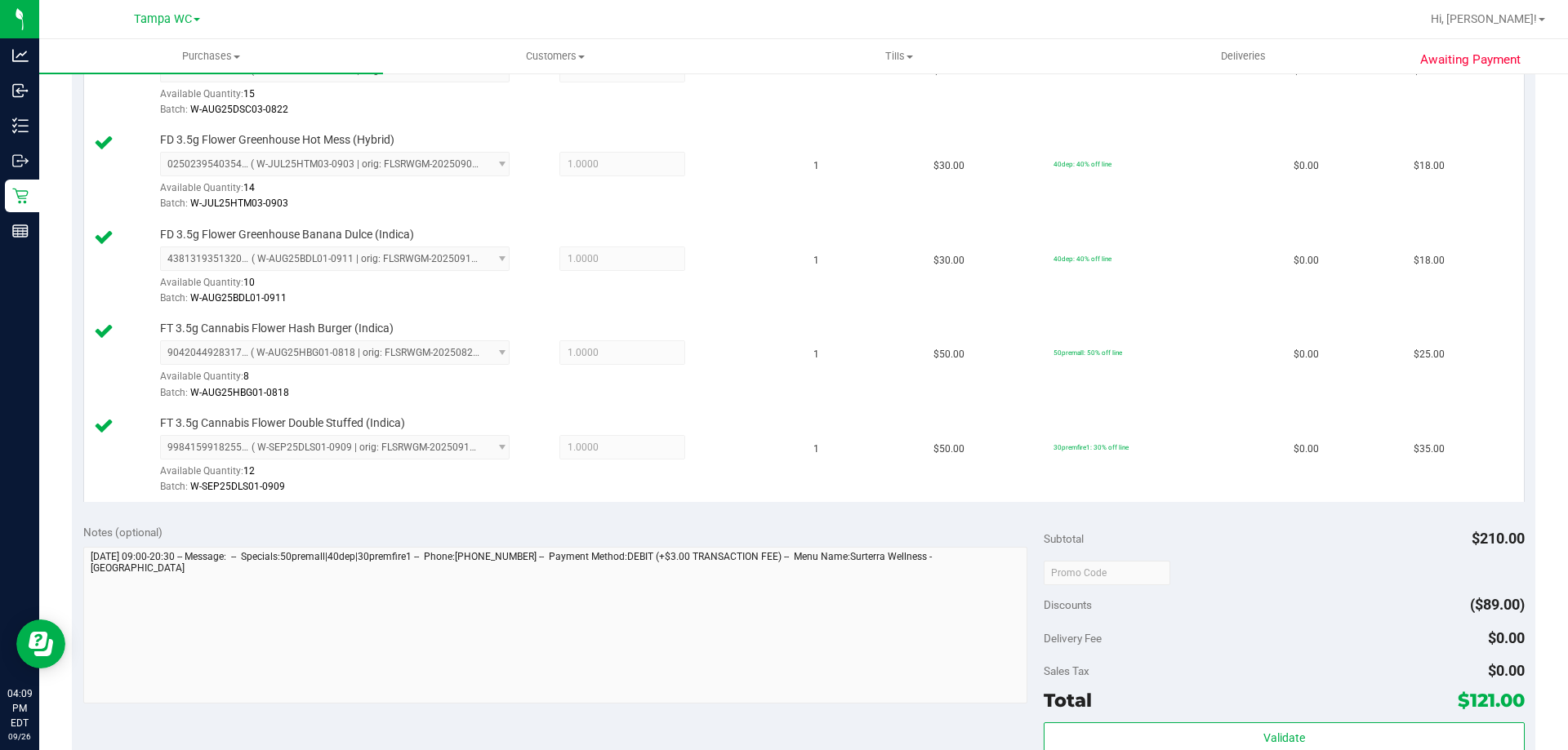
scroll to position [962, 0]
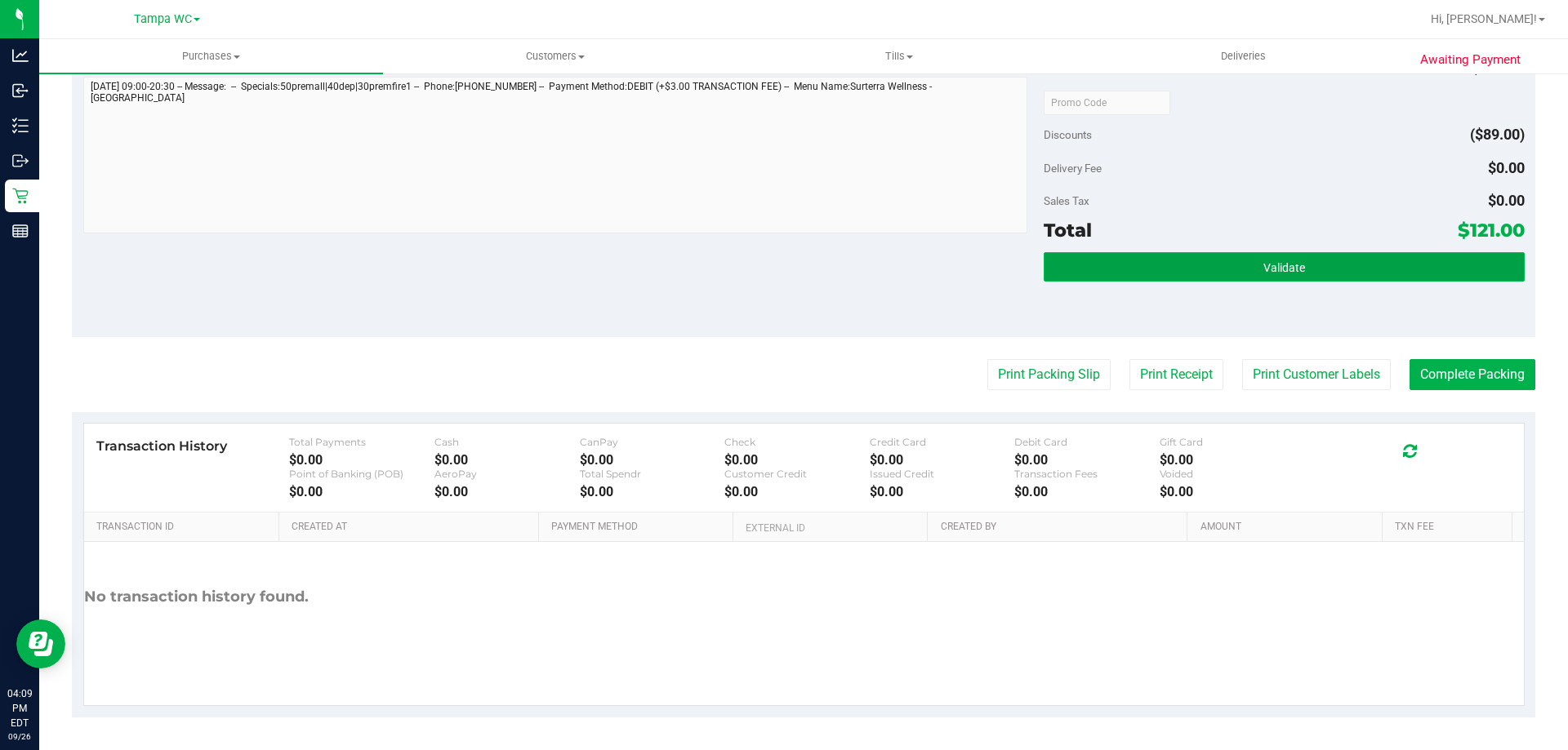
click at [1311, 269] on button "Validate" at bounding box center [1284, 267] width 480 height 30
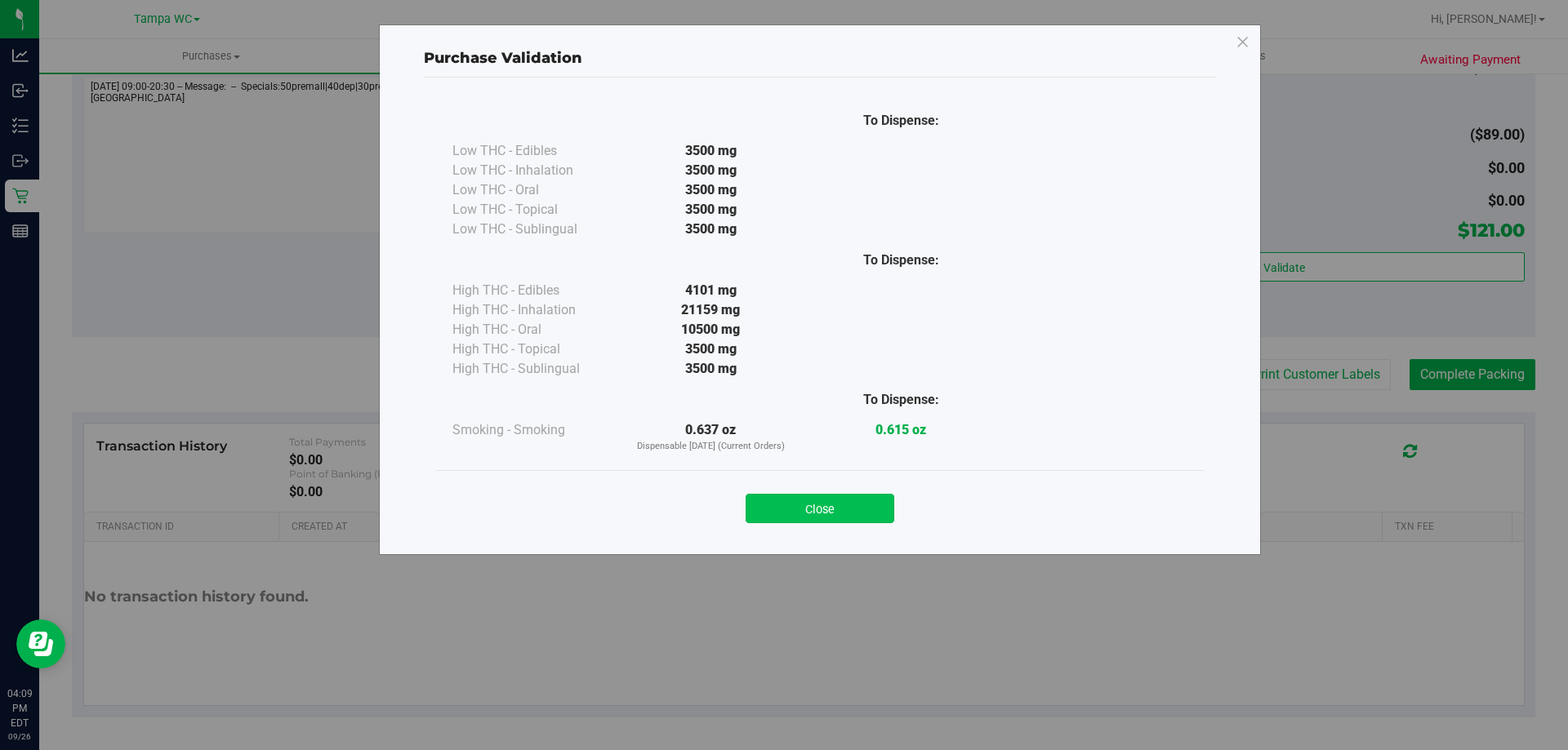
click at [840, 503] on button "Close" at bounding box center [820, 508] width 149 height 30
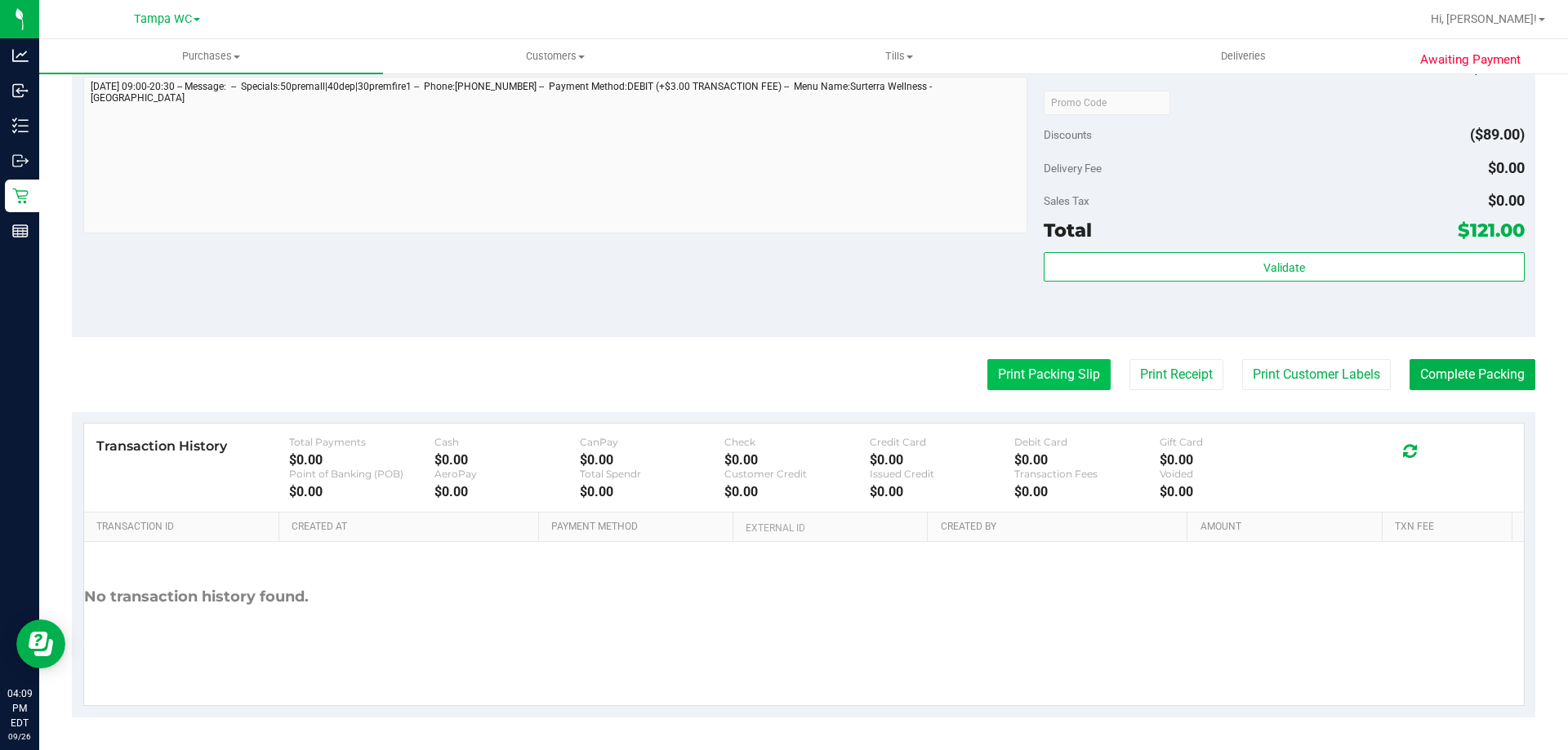
click at [1038, 383] on button "Print Packing Slip" at bounding box center [1048, 375] width 123 height 31
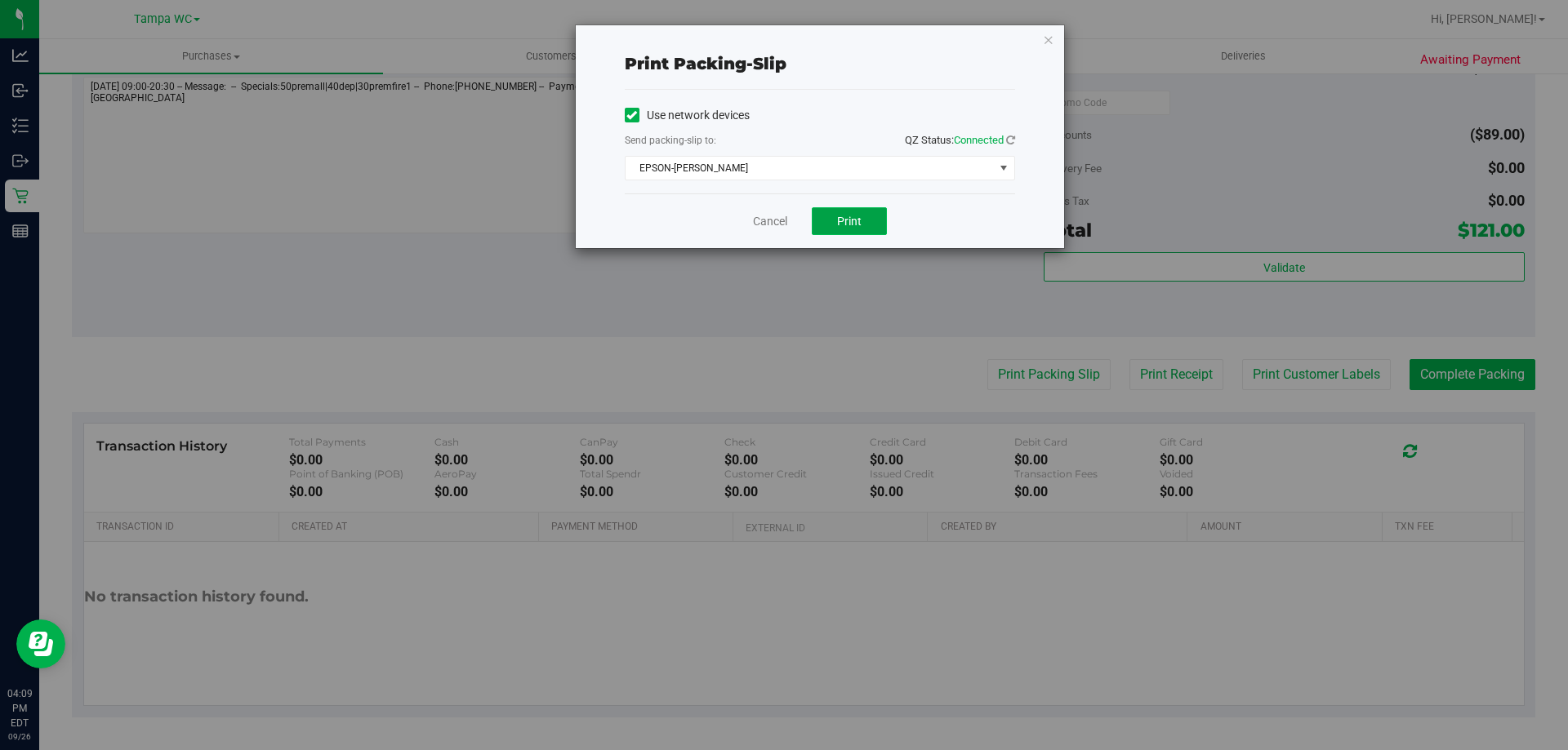
click at [864, 226] on button "Print" at bounding box center [849, 221] width 75 height 28
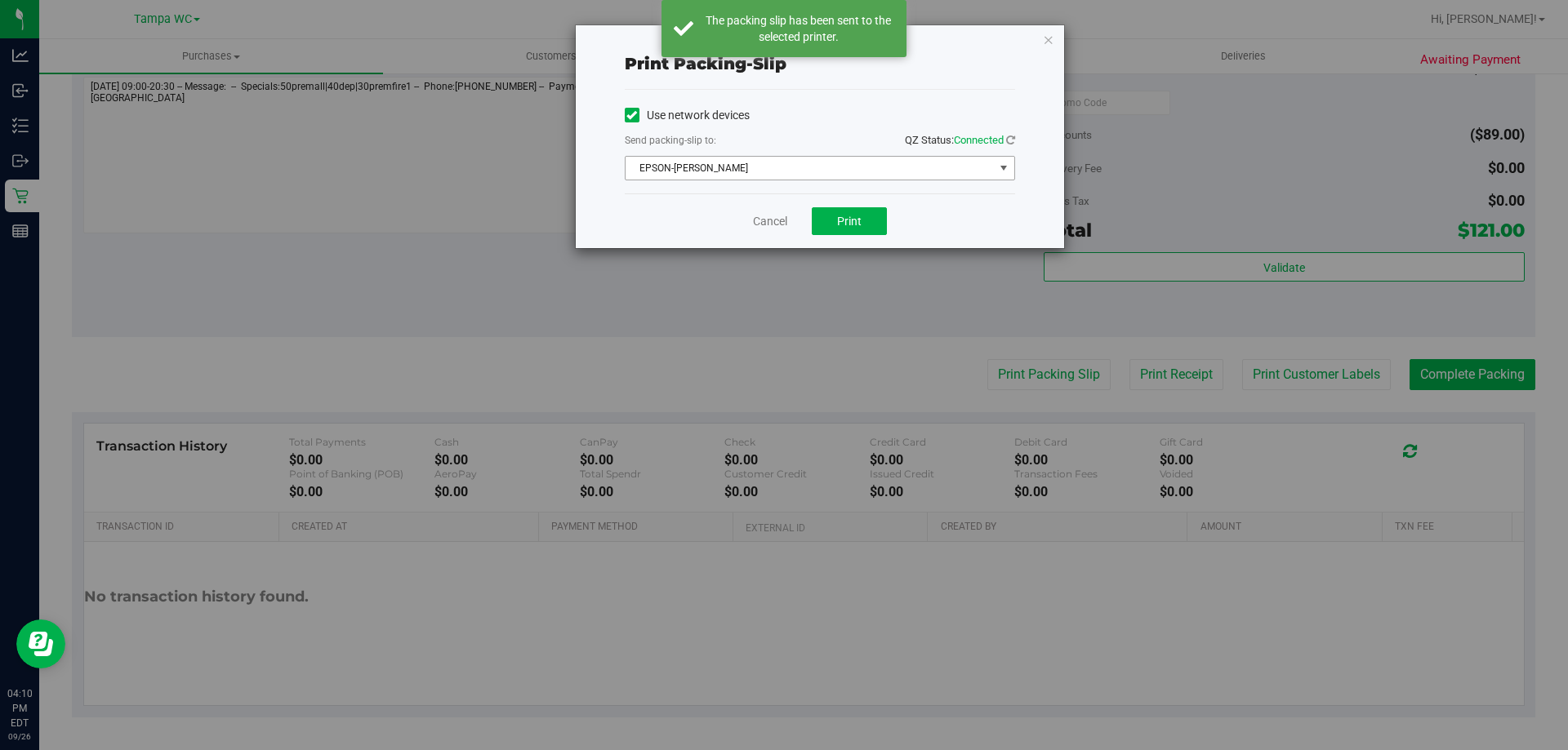
click at [780, 153] on div "Use network devices Send packing-slip to: QZ Status: Connected EPSON-DAVIS-BISB…" at bounding box center [820, 141] width 390 height 78
click at [772, 156] on span "EPSON-DAVIS-BISBAL" at bounding box center [820, 167] width 390 height 24
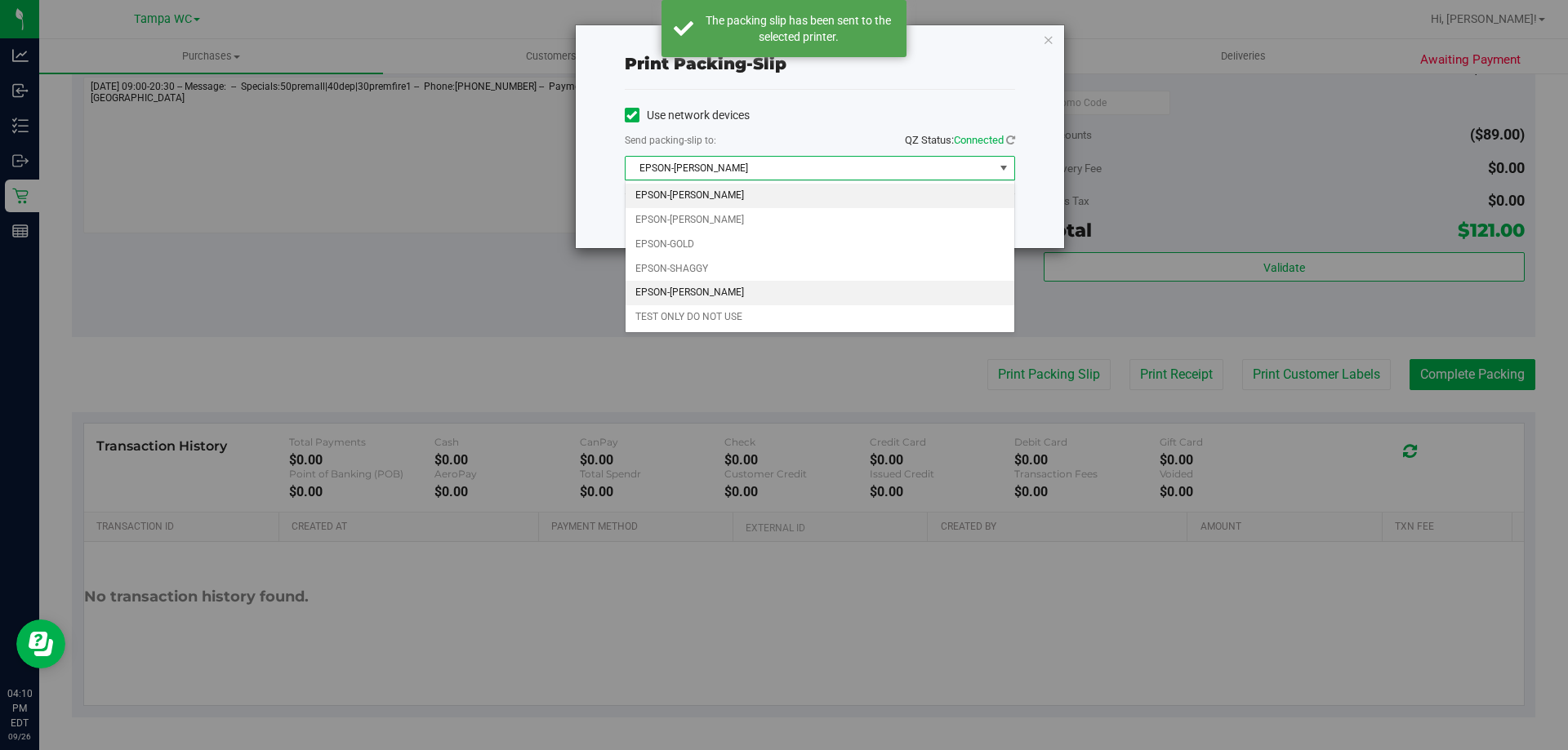
click at [745, 285] on li "EPSON-WILLOW-SMITH" at bounding box center [820, 292] width 388 height 24
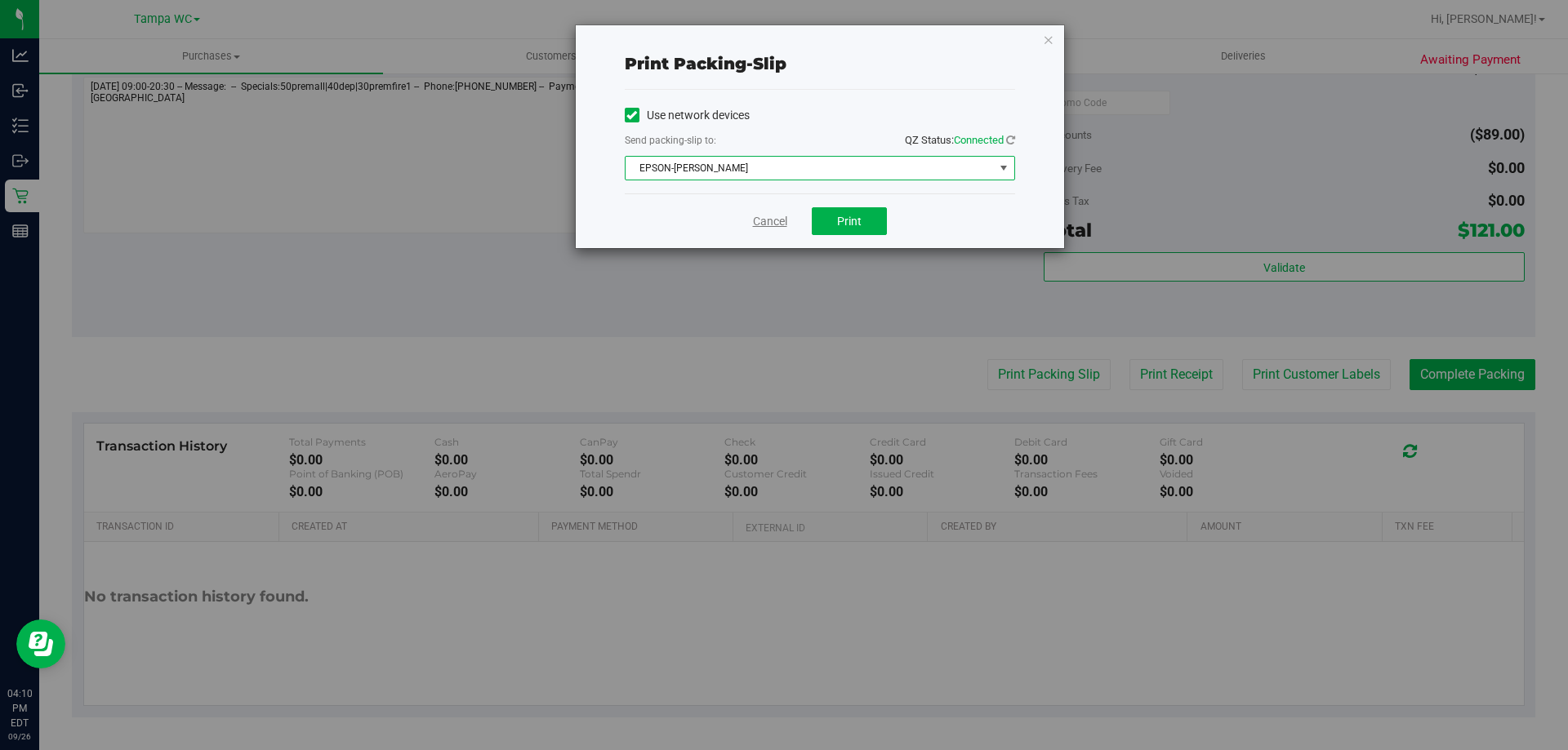
click at [765, 227] on link "Cancel" at bounding box center [770, 222] width 35 height 17
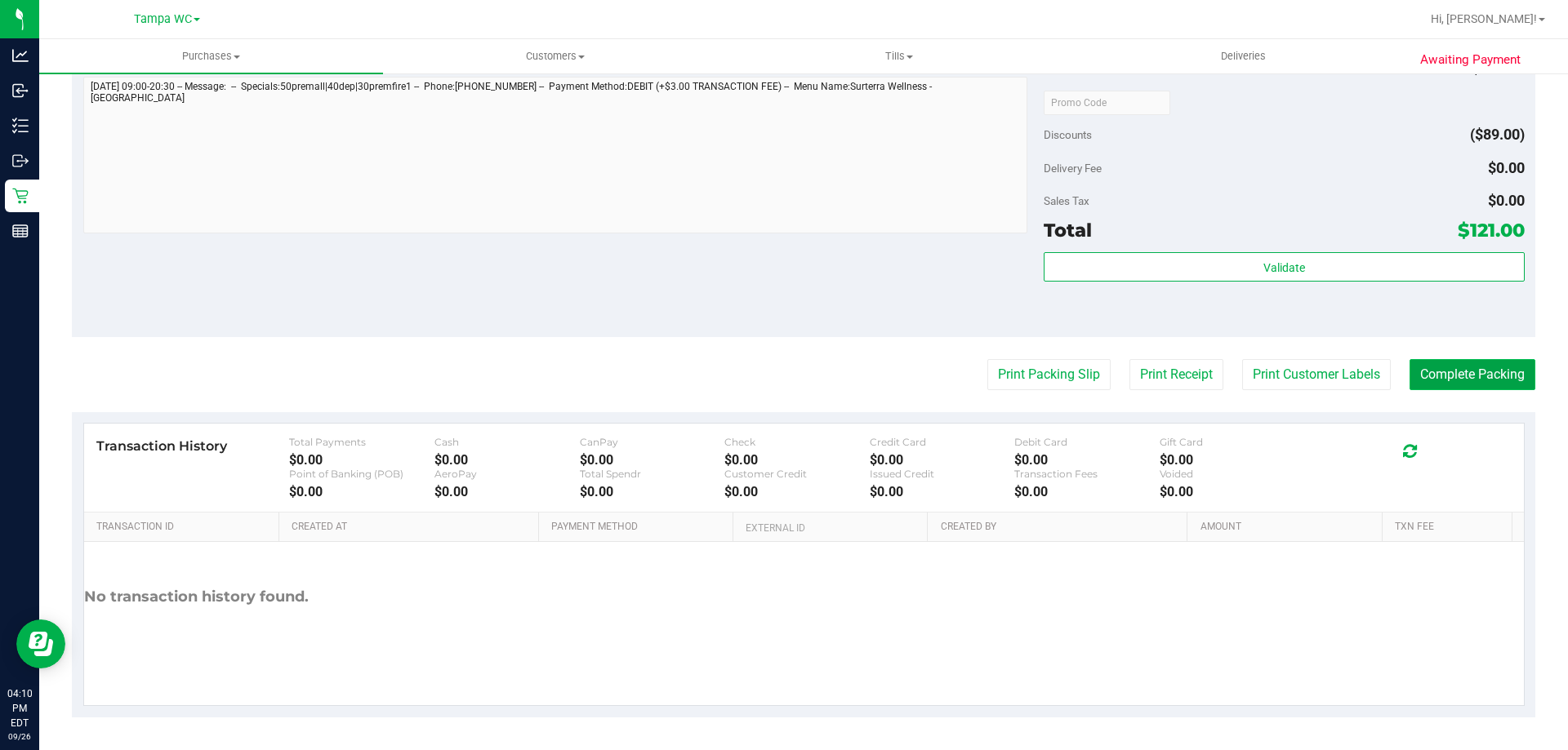
click at [1435, 377] on button "Complete Packing" at bounding box center [1472, 375] width 126 height 31
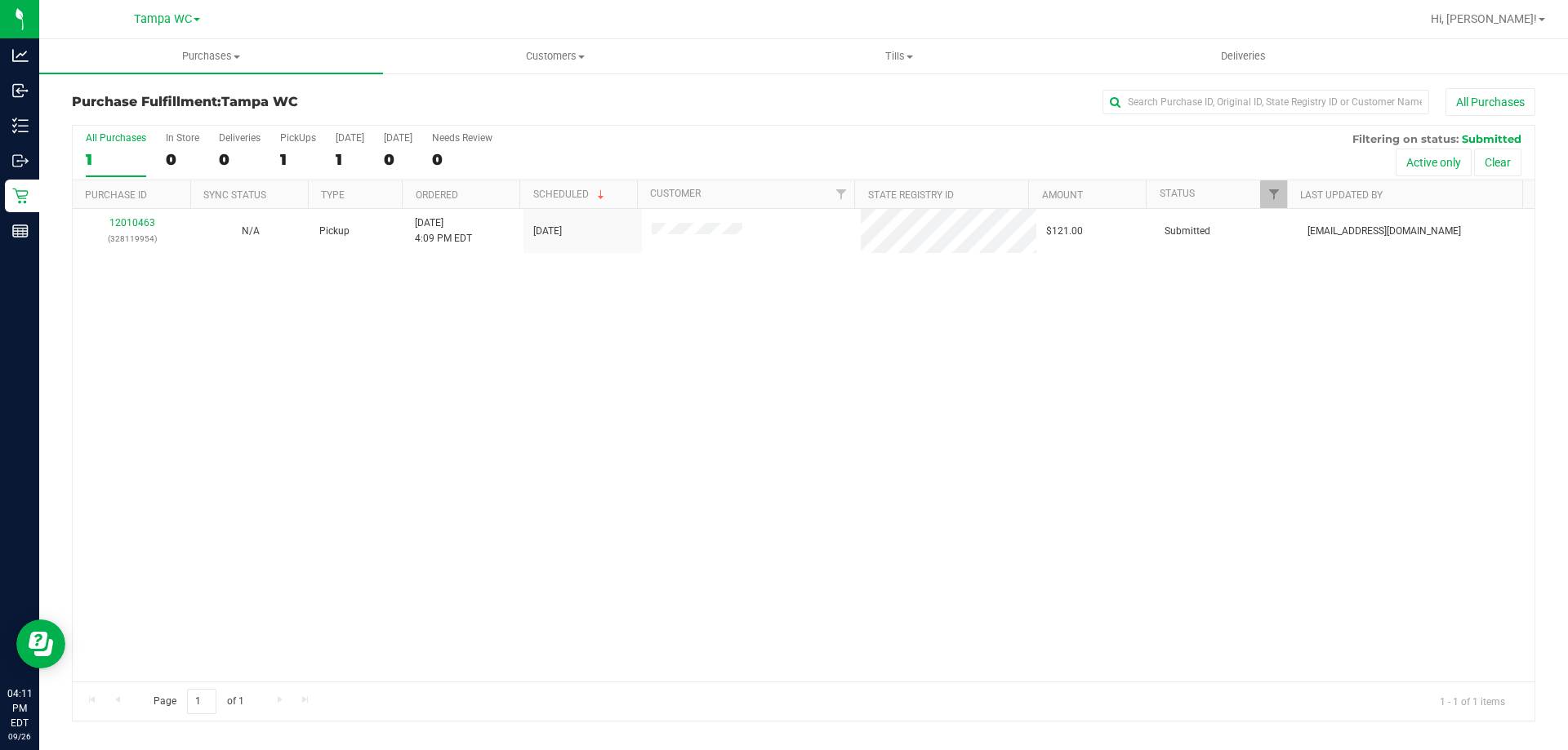
click at [103, 160] on div "1" at bounding box center [115, 159] width 61 height 19
click at [0, 0] on input "All Purchases 1" at bounding box center [0, 0] width 0 height 0
click at [119, 144] on label "All Purchases 1" at bounding box center [115, 155] width 61 height 45
click at [0, 0] on input "All Purchases 1" at bounding box center [0, 0] width 0 height 0
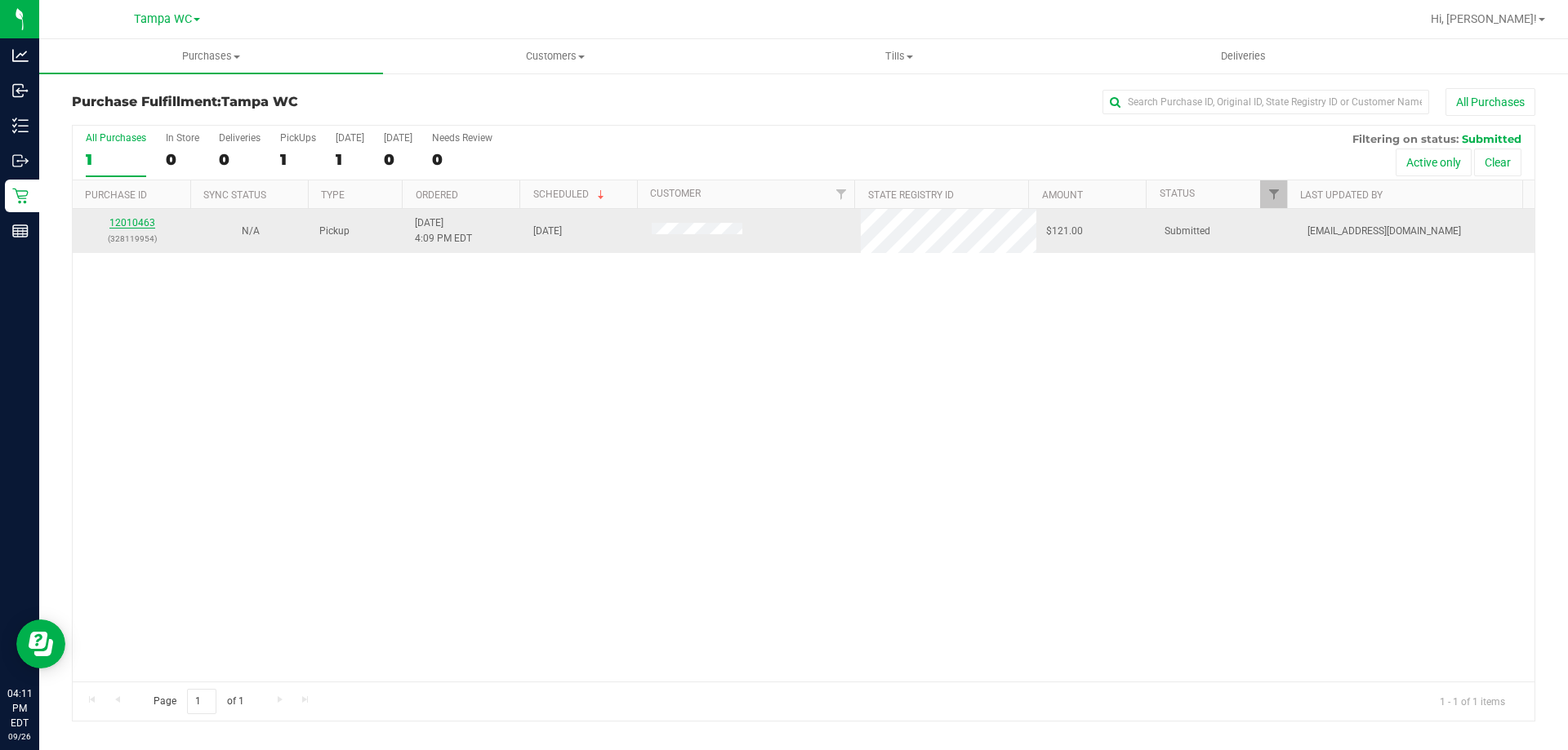
click at [129, 218] on link "12010463" at bounding box center [133, 223] width 46 height 12
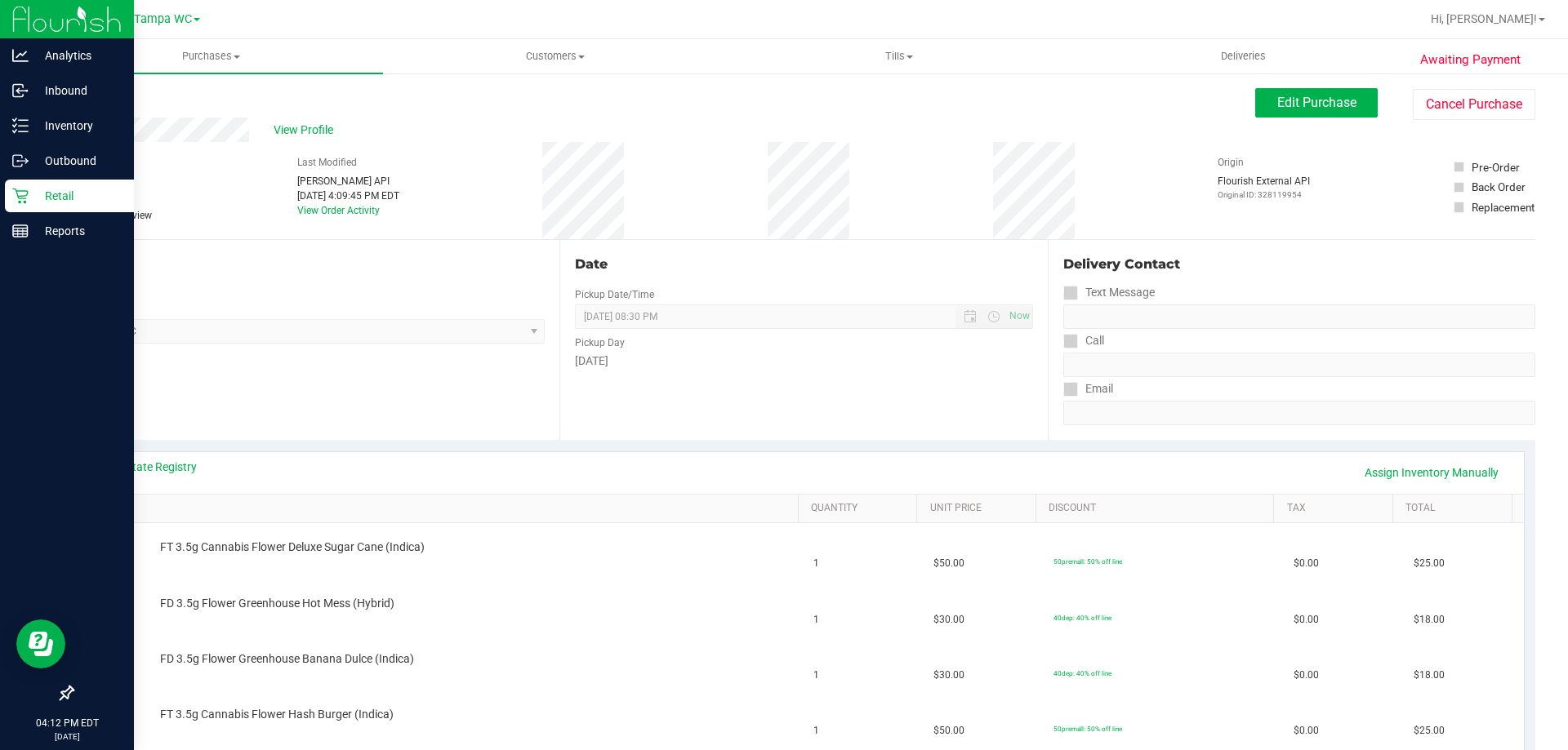
click at [48, 193] on p "Retail" at bounding box center [78, 196] width 98 height 19
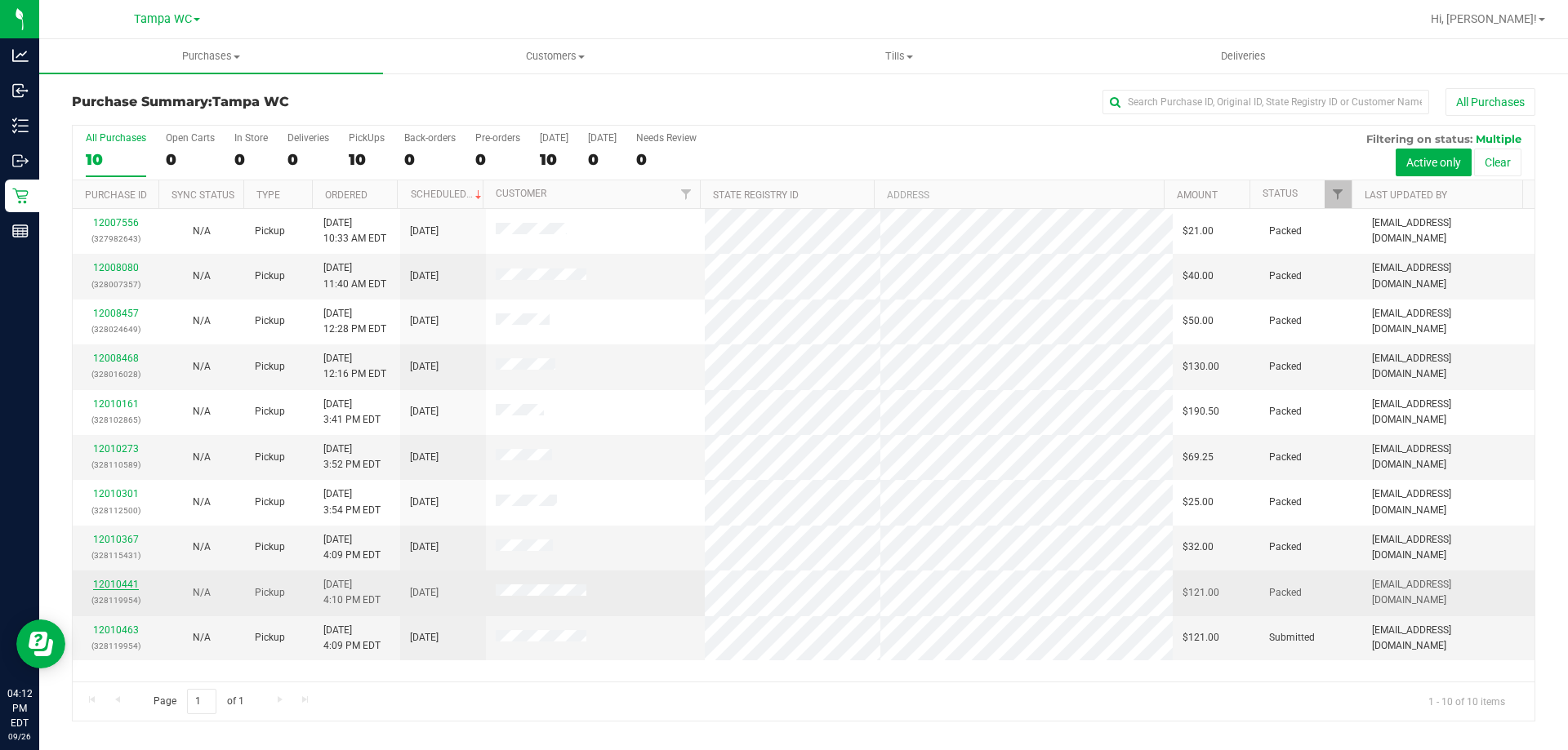
click at [114, 587] on link "12010441" at bounding box center [116, 584] width 46 height 12
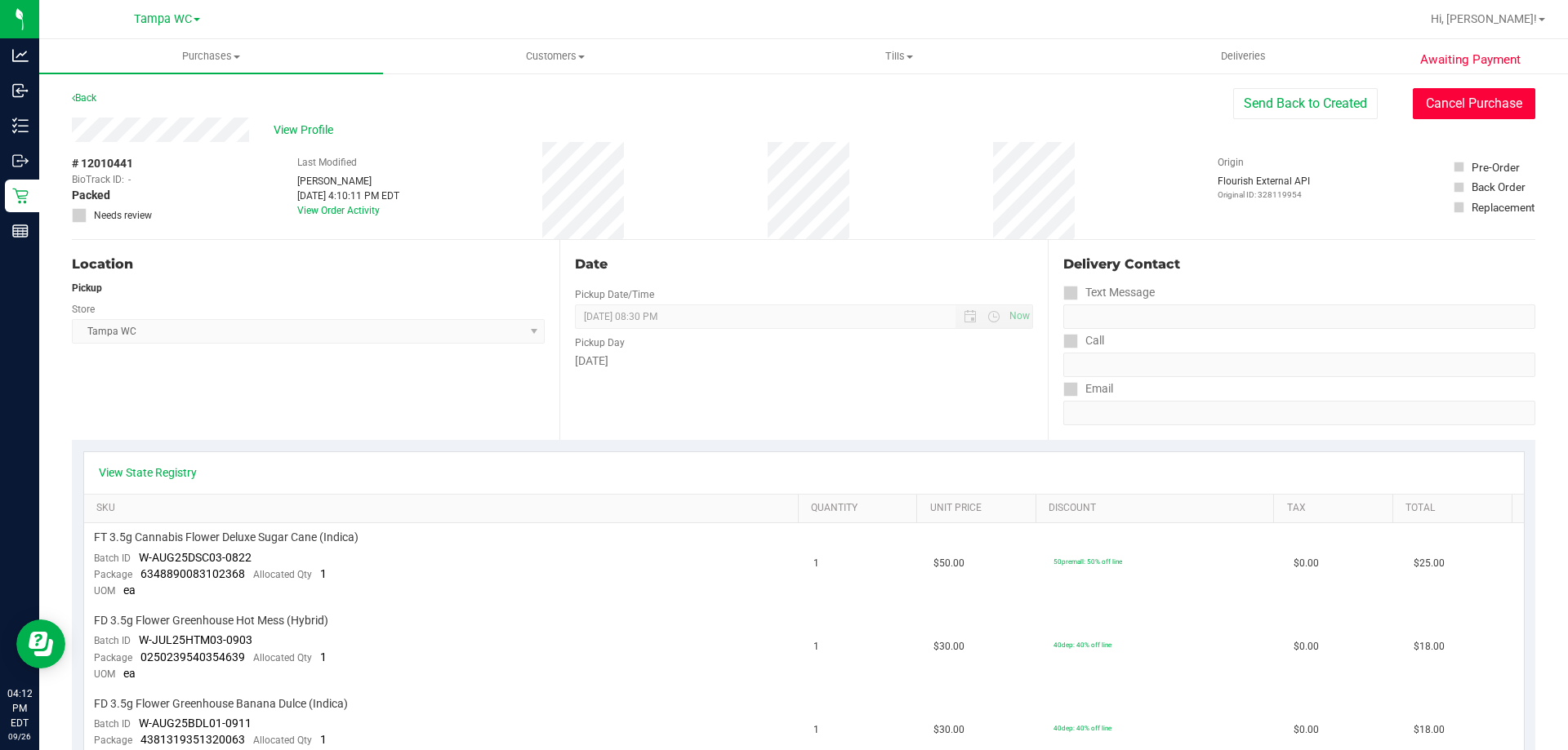
click at [1477, 107] on button "Cancel Purchase" at bounding box center [1473, 104] width 122 height 31
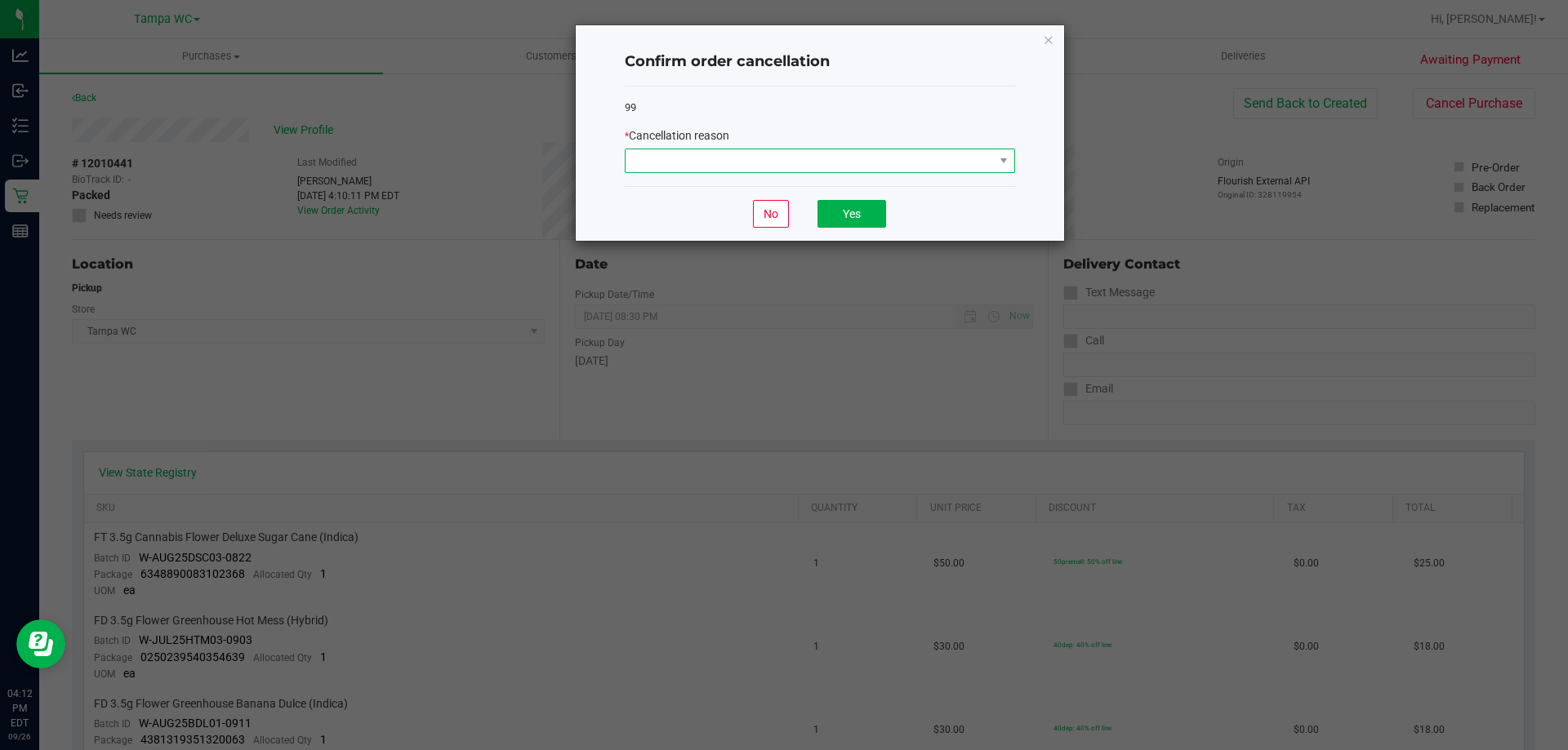
click at [673, 155] on span at bounding box center [809, 161] width 368 height 23
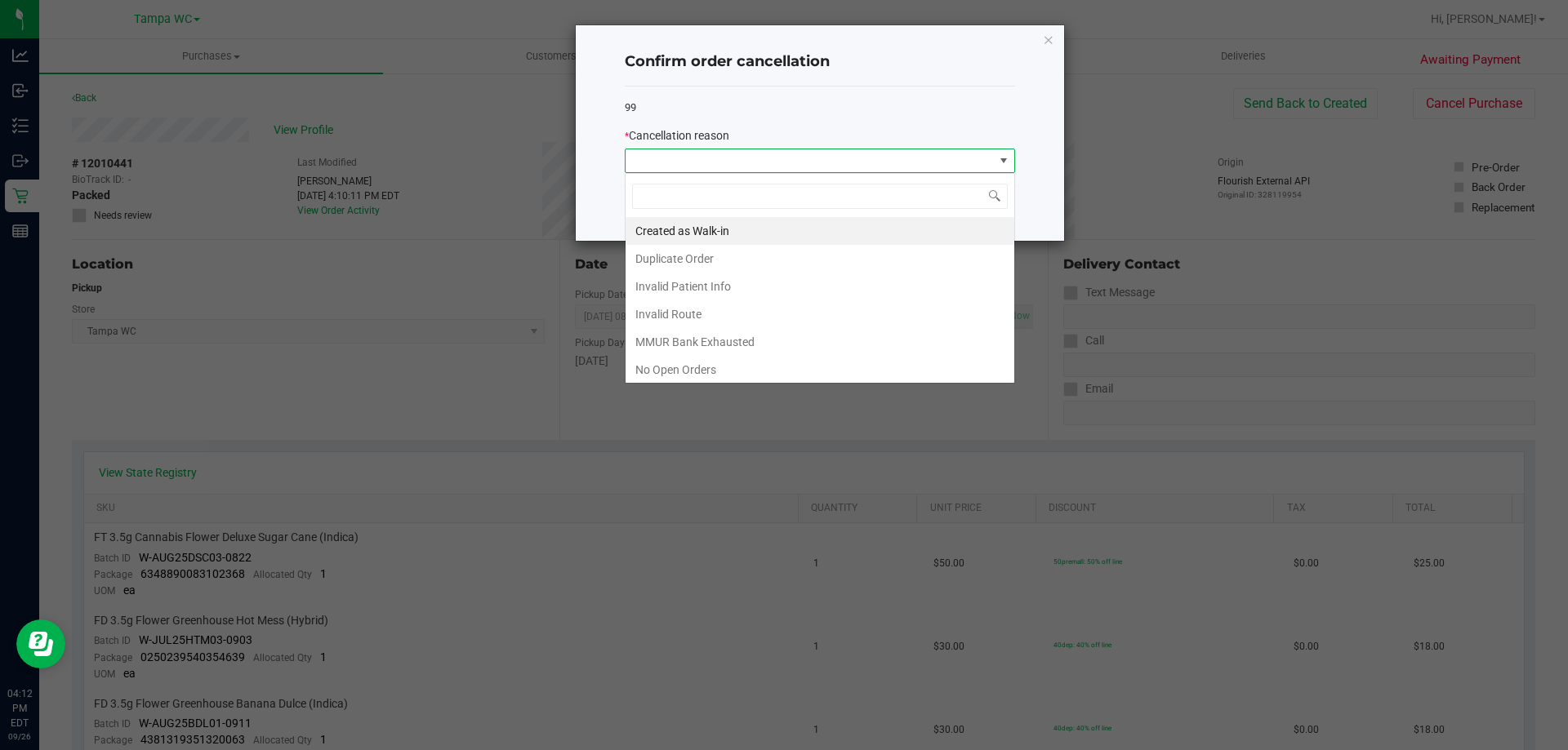
scroll to position [24, 390]
click at [720, 251] on li "Duplicate Order" at bounding box center [820, 258] width 388 height 28
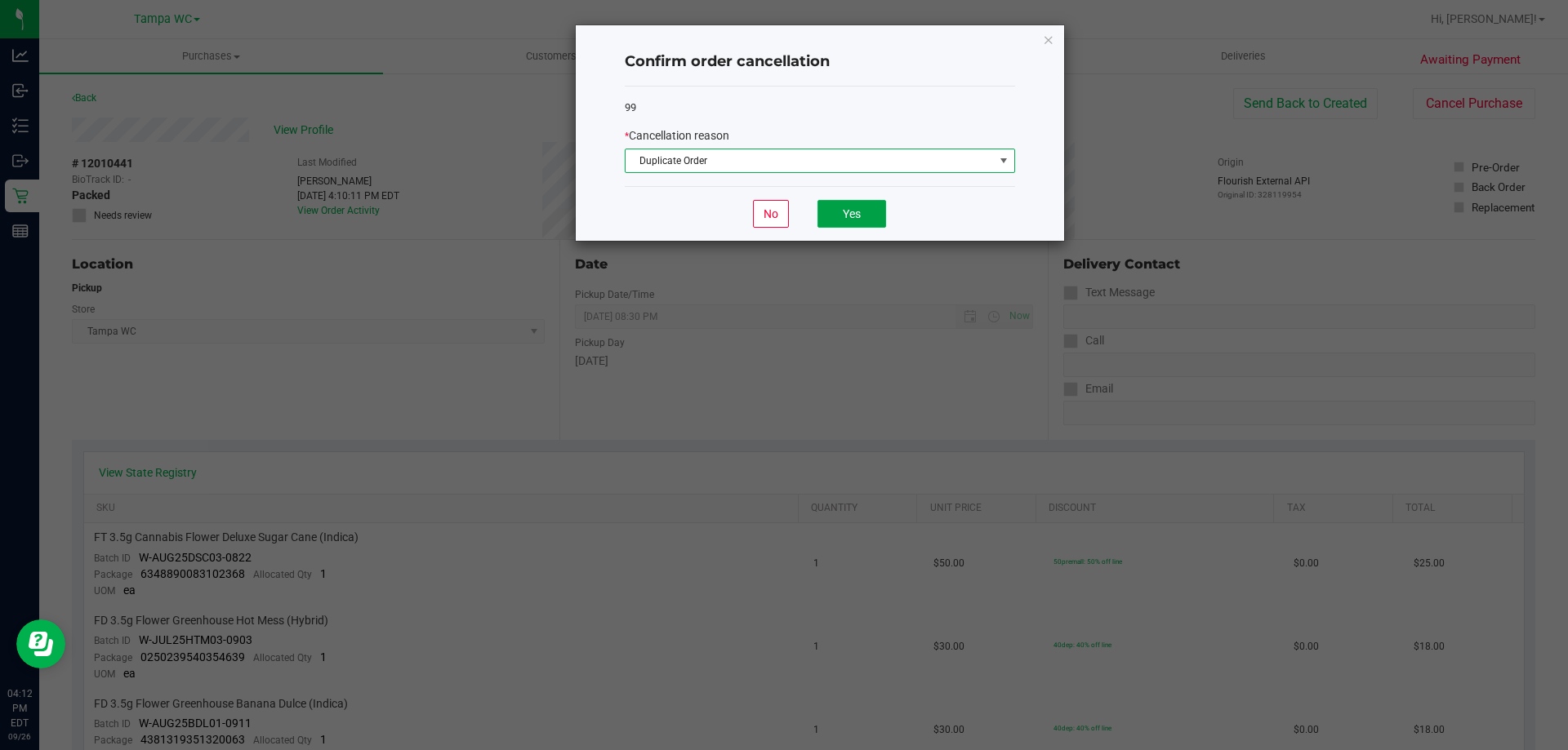
click at [837, 210] on button "Yes" at bounding box center [851, 213] width 68 height 28
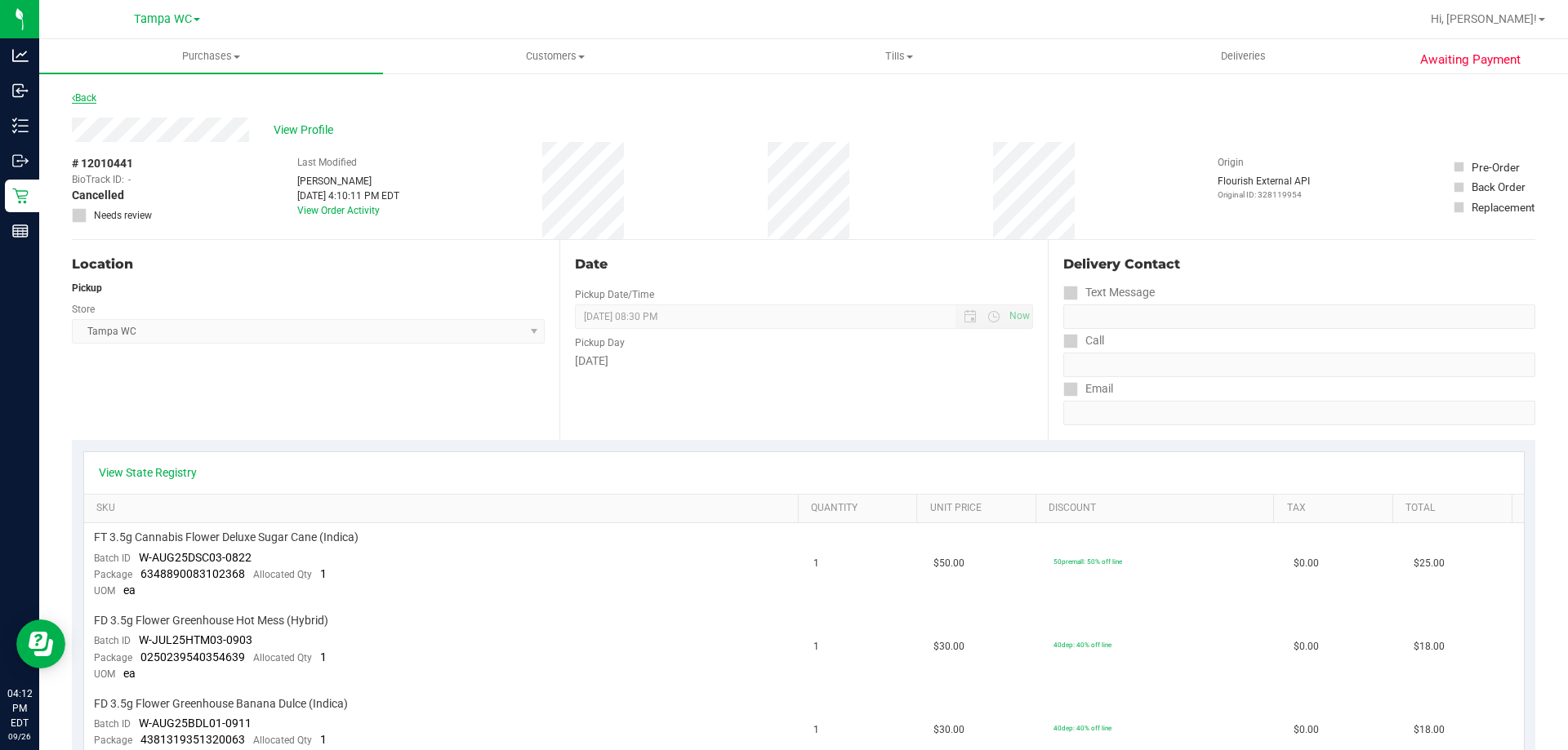
click at [86, 95] on link "Back" at bounding box center [84, 98] width 24 height 12
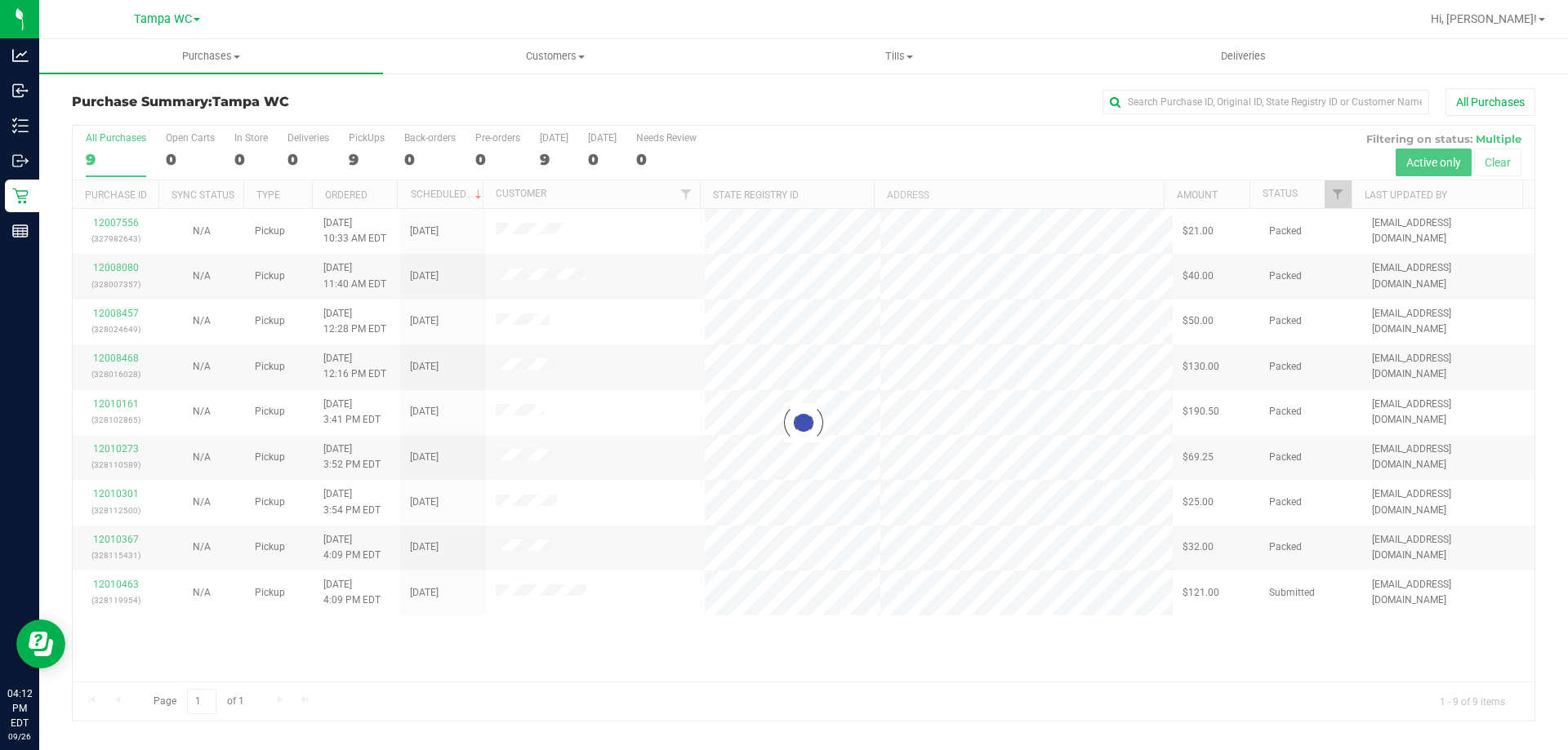
click at [122, 585] on div at bounding box center [803, 423] width 1461 height 594
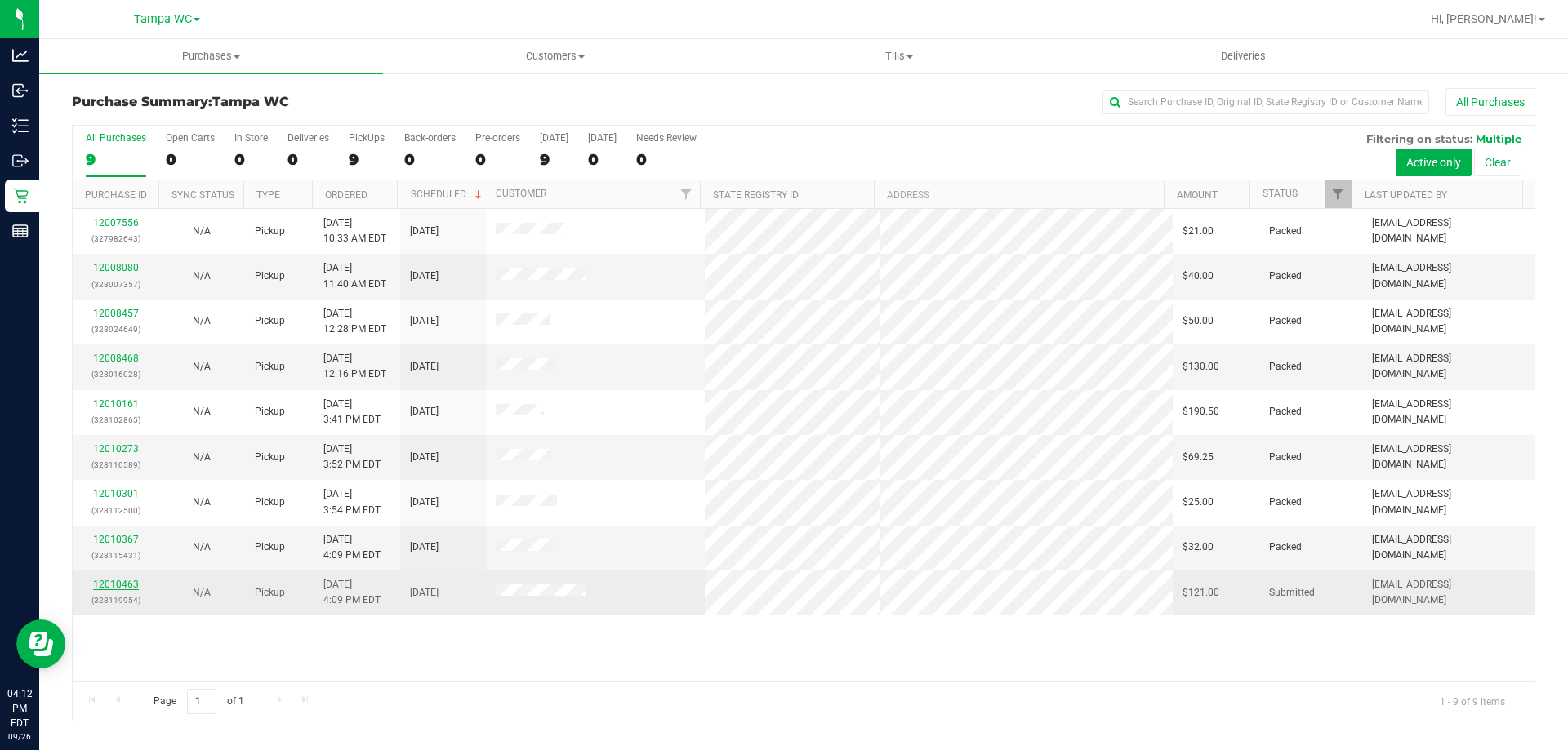
click at [125, 584] on link "12010463" at bounding box center [116, 584] width 46 height 12
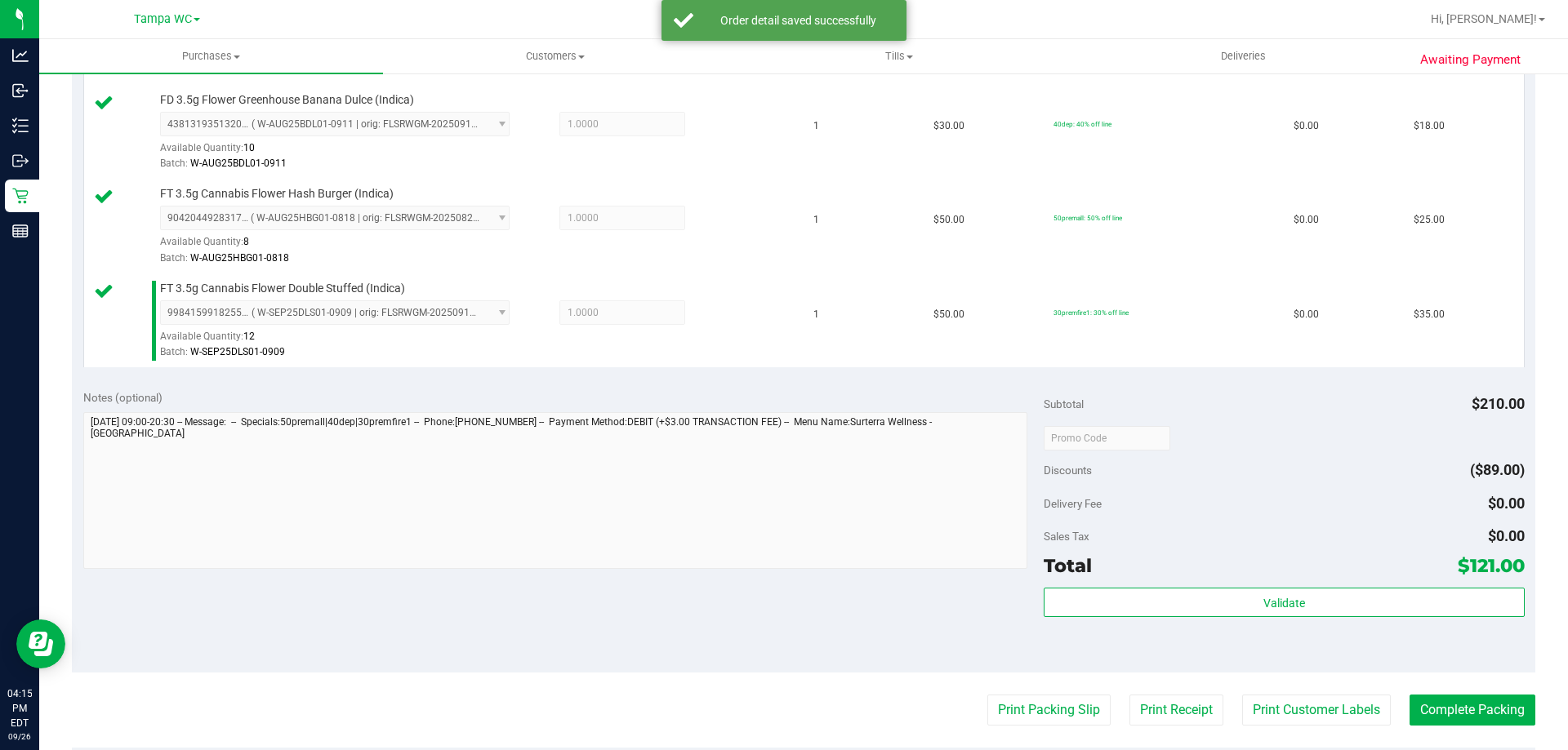
scroll to position [653, 0]
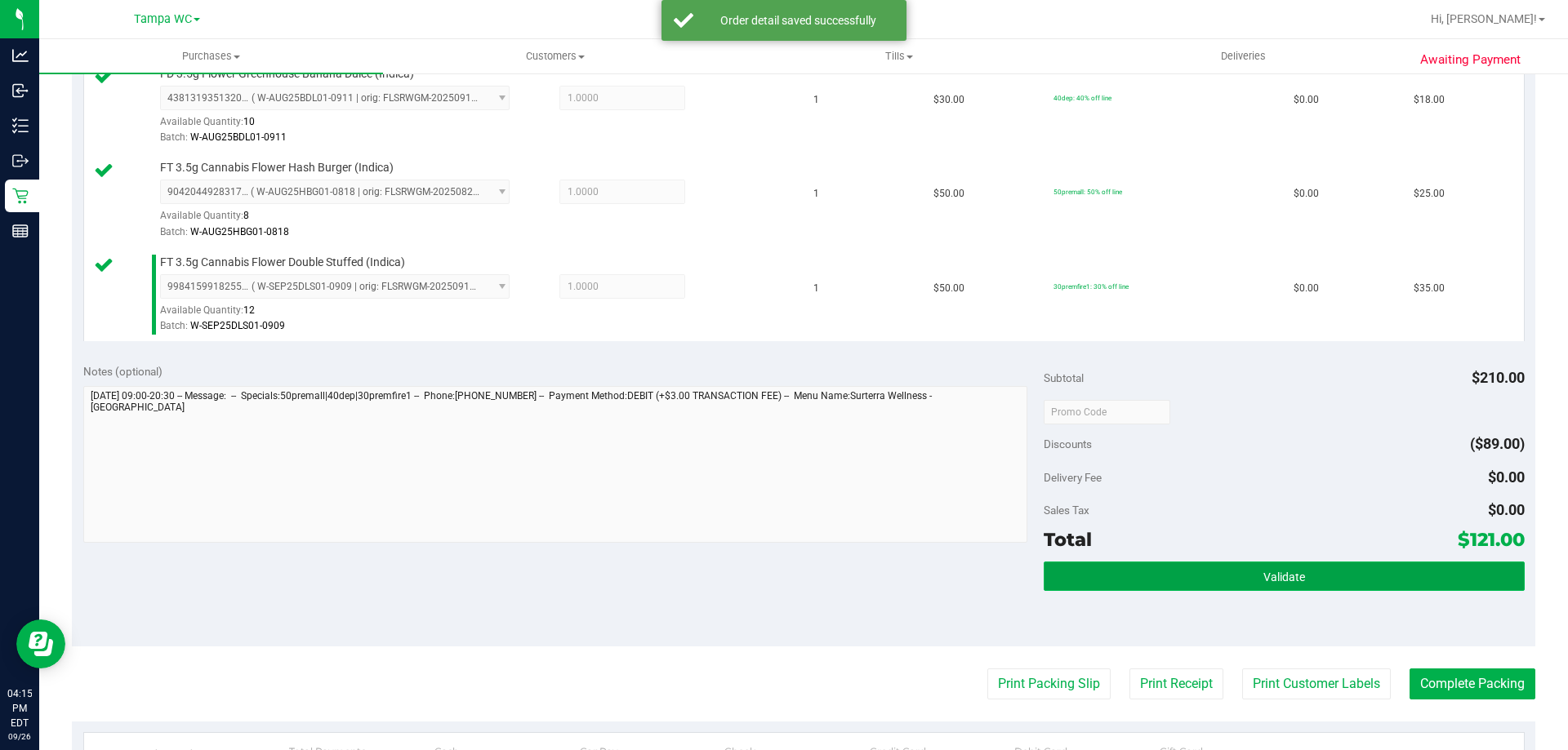
click at [1263, 571] on span "Validate" at bounding box center [1284, 577] width 41 height 13
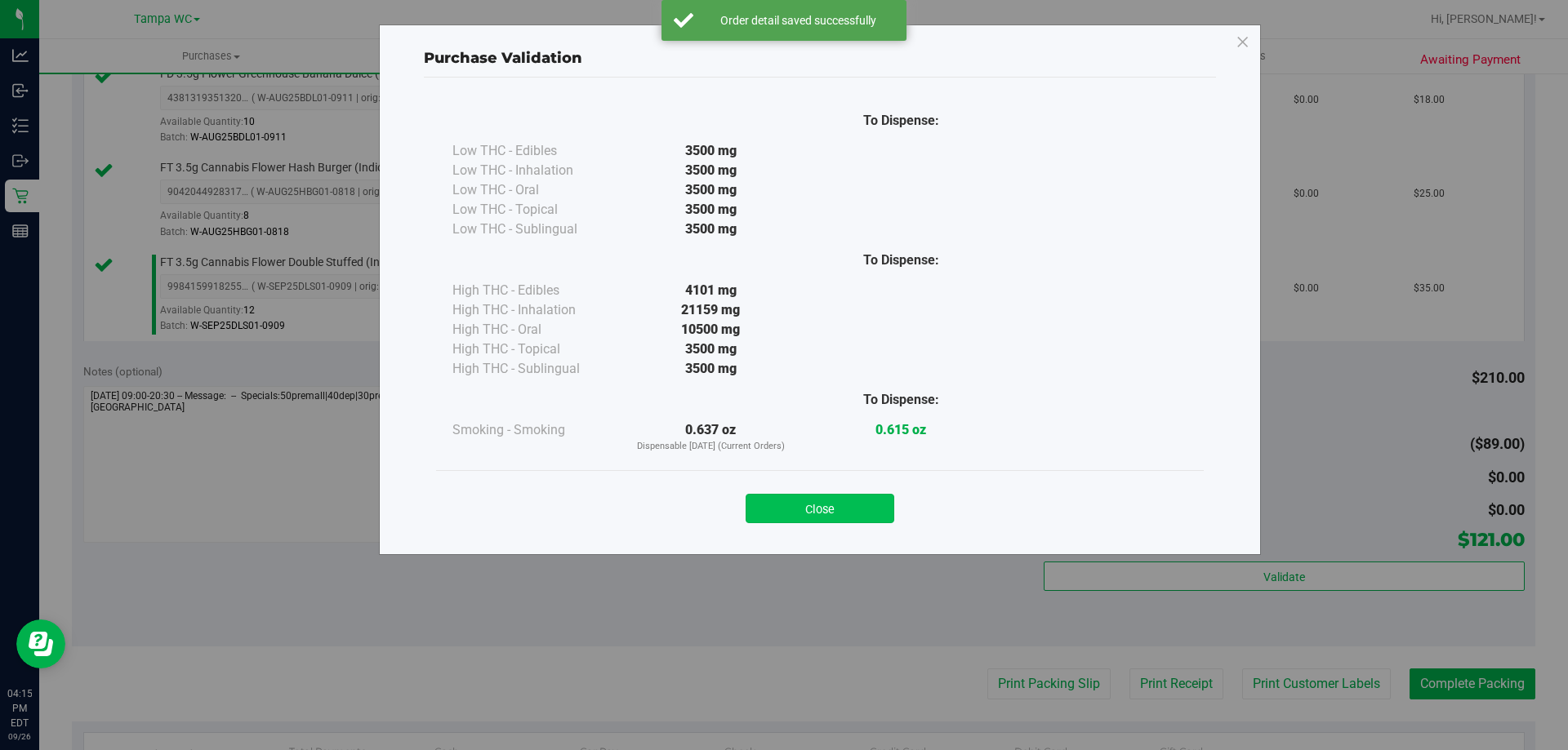
click at [839, 512] on button "Close" at bounding box center [820, 508] width 149 height 30
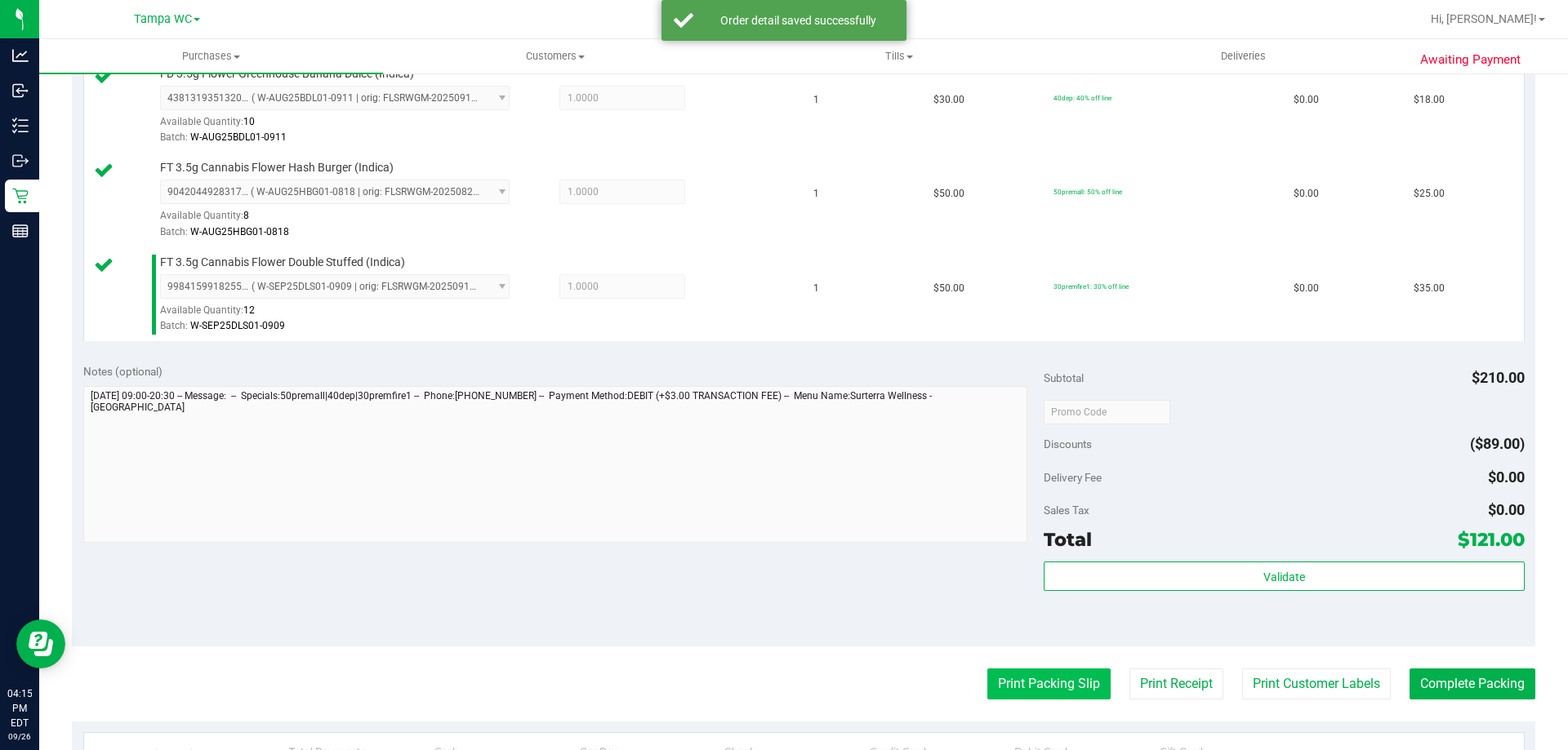
click at [1023, 695] on button "Print Packing Slip" at bounding box center [1048, 684] width 123 height 31
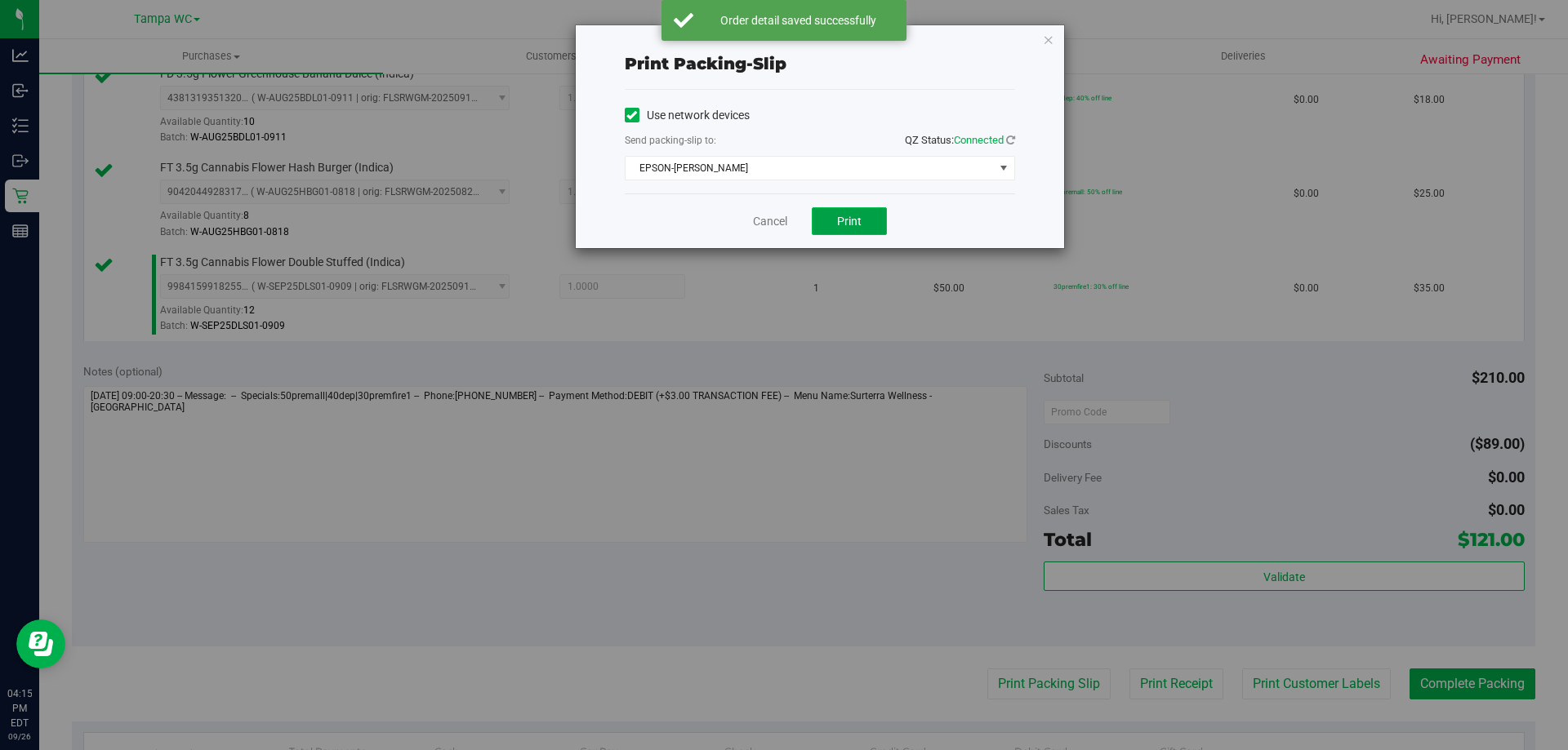
click at [843, 221] on span "Print" at bounding box center [848, 221] width 24 height 13
drag, startPoint x: 765, startPoint y: 220, endPoint x: 1095, endPoint y: 416, distance: 383.8
click at [764, 220] on link "Cancel" at bounding box center [770, 222] width 35 height 17
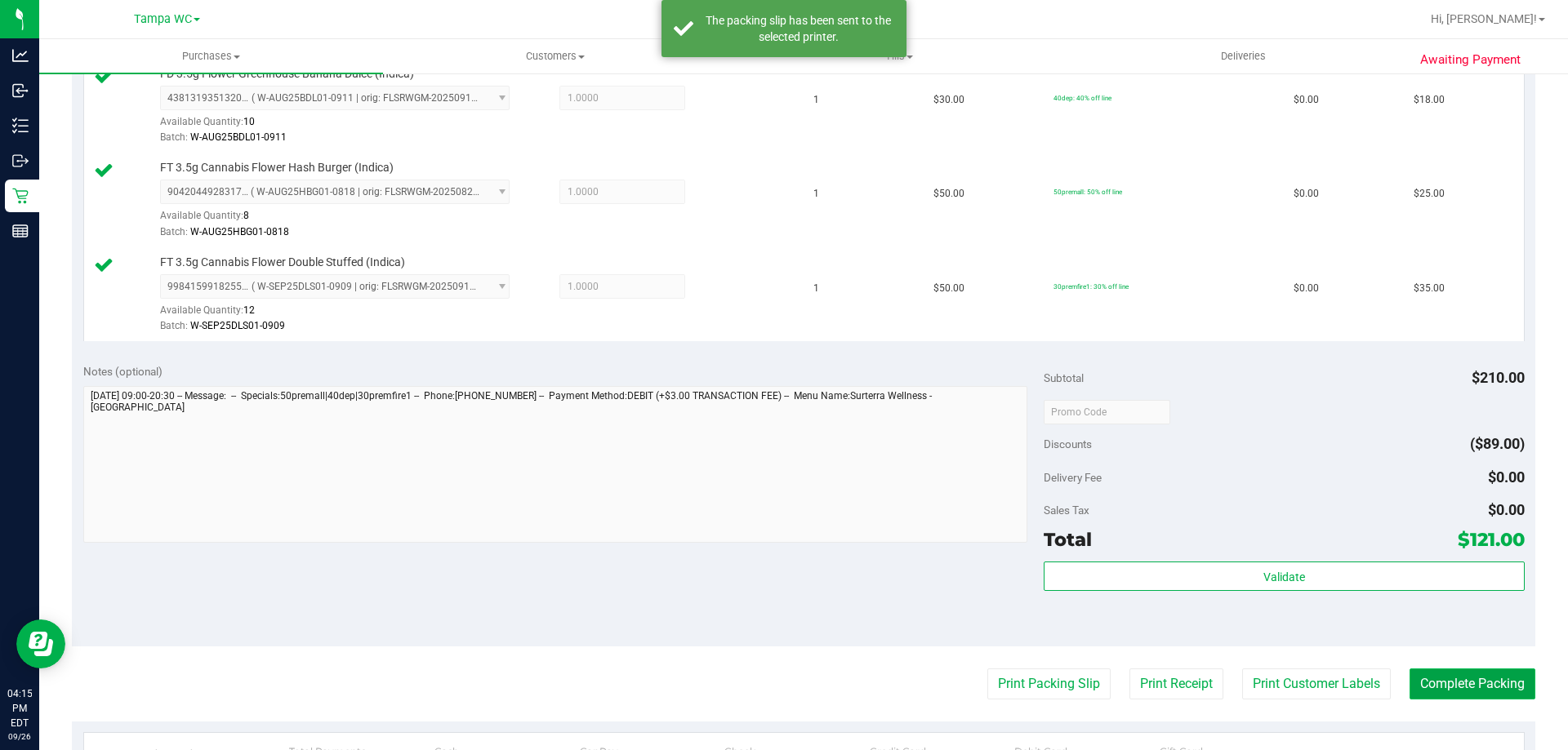
click at [1453, 684] on button "Complete Packing" at bounding box center [1472, 684] width 126 height 31
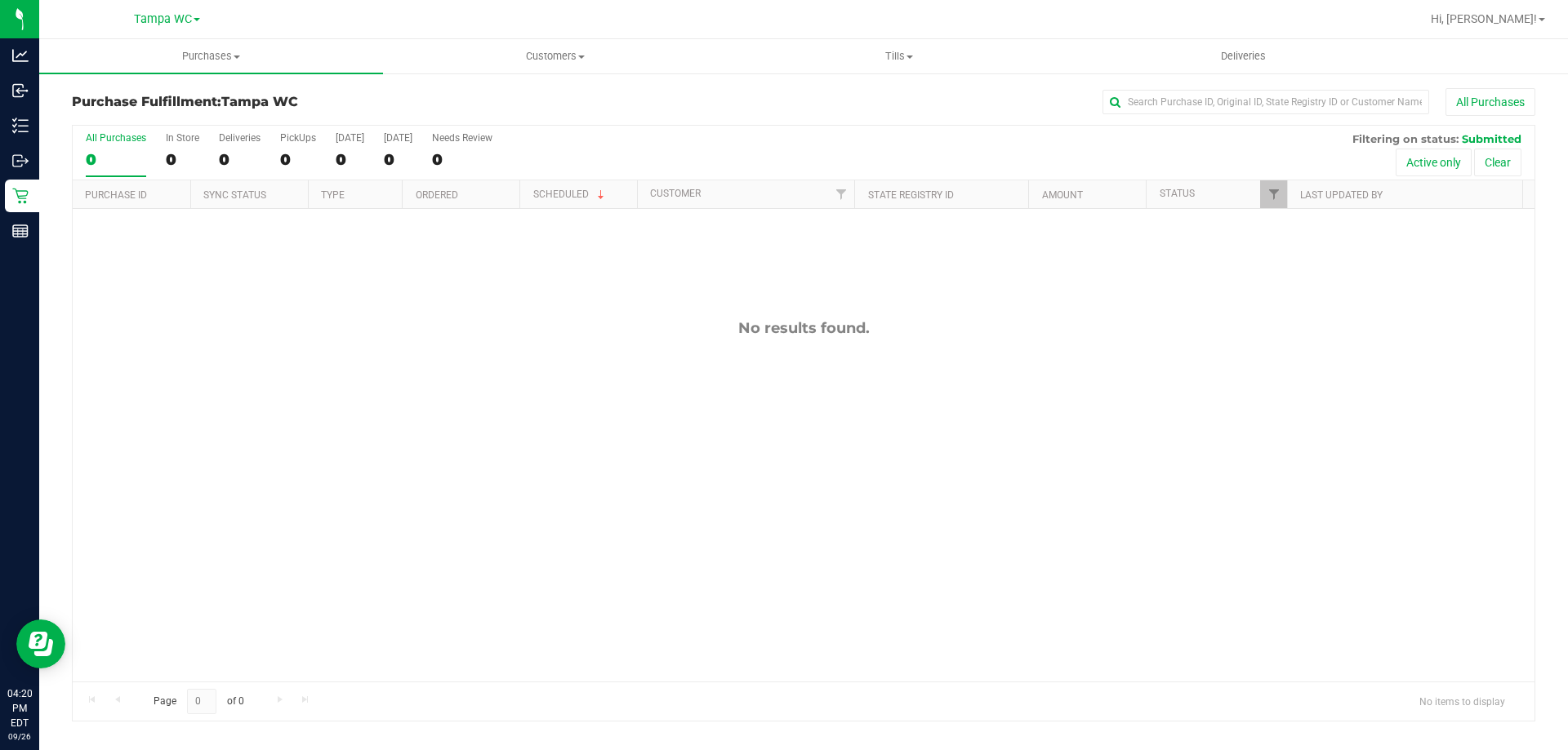
click at [117, 146] on label "All Purchases 0" at bounding box center [115, 155] width 61 height 45
click at [0, 0] on input "All Purchases 0" at bounding box center [0, 0] width 0 height 0
click at [894, 62] on span "Tills" at bounding box center [898, 56] width 342 height 14
click at [887, 90] on li "Manage tills" at bounding box center [898, 99] width 344 height 19
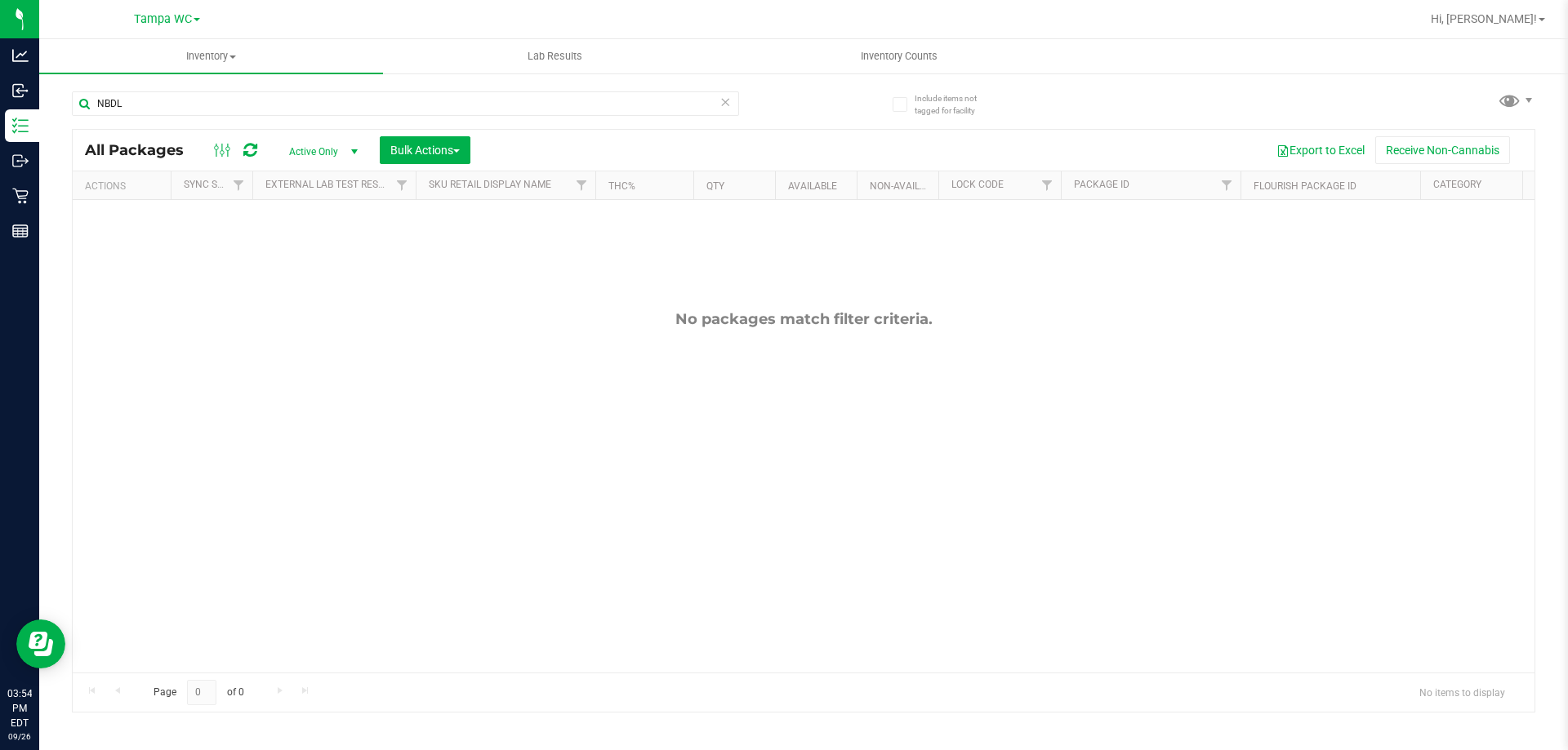
click at [725, 101] on icon at bounding box center [725, 101] width 12 height 19
